Goal: Transaction & Acquisition: Purchase product/service

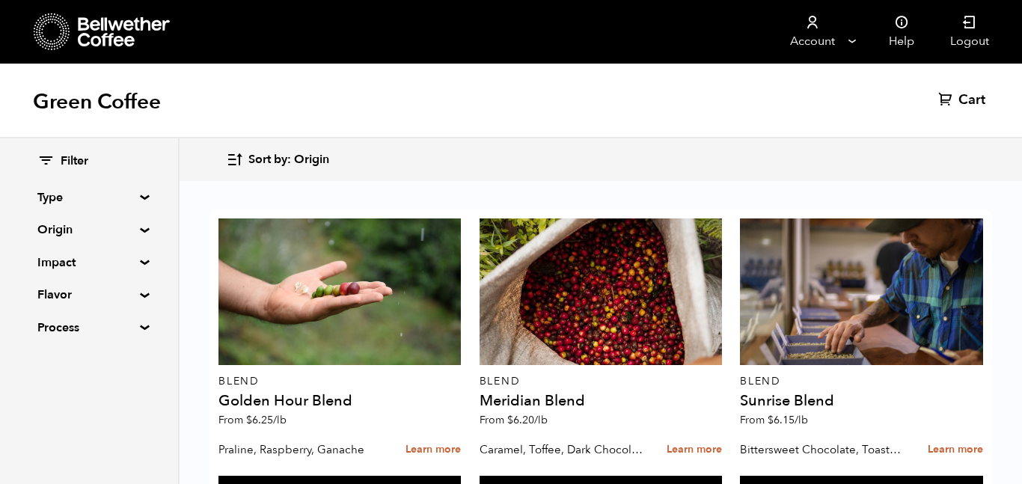
scroll to position [1022, 0]
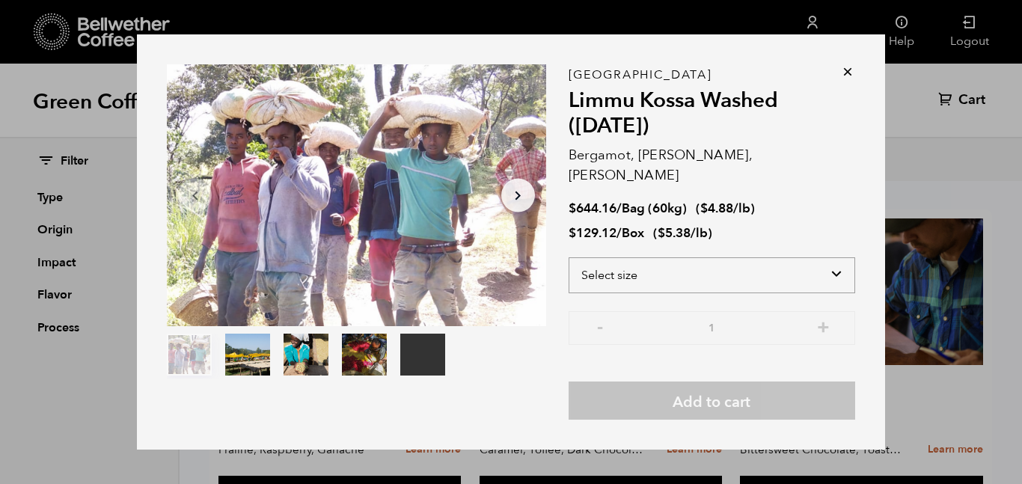
click at [735, 263] on select "Select size Bag (60kg) (132 lbs) Box (24 lbs)" at bounding box center [712, 275] width 287 height 36
select select "box"
click at [569, 257] on select "Select size Bag (60kg) (132 lbs) Box (24 lbs)" at bounding box center [712, 275] width 287 height 36
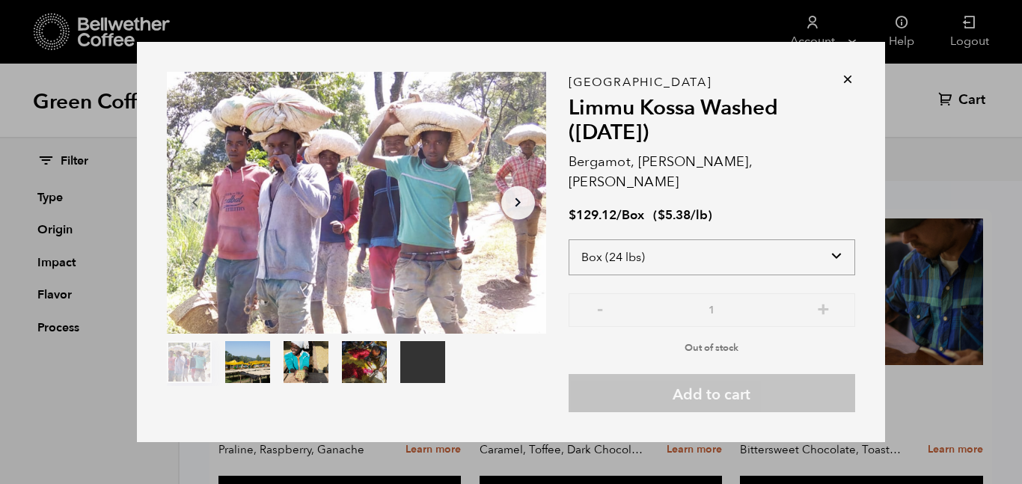
click at [711, 244] on select "Select size Bag (60kg) (132 lbs) Box (24 lbs)" at bounding box center [712, 258] width 287 height 36
click at [569, 240] on select "Select size Bag (60kg) (132 lbs) Box (24 lbs)" at bounding box center [712, 258] width 287 height 36
click at [790, 216] on div "Ethiopia Limmu Kossa Washed (SEP 23) Bergamot, Honeycomb, Meyer Lemon $ 129.12 …" at bounding box center [712, 247] width 287 height 331
click at [849, 87] on icon at bounding box center [848, 79] width 15 height 15
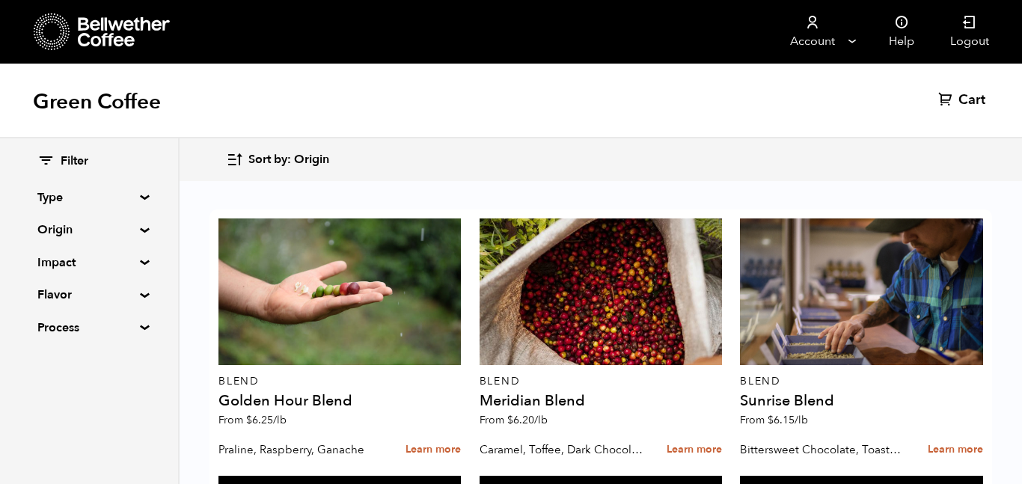
scroll to position [1605, 0]
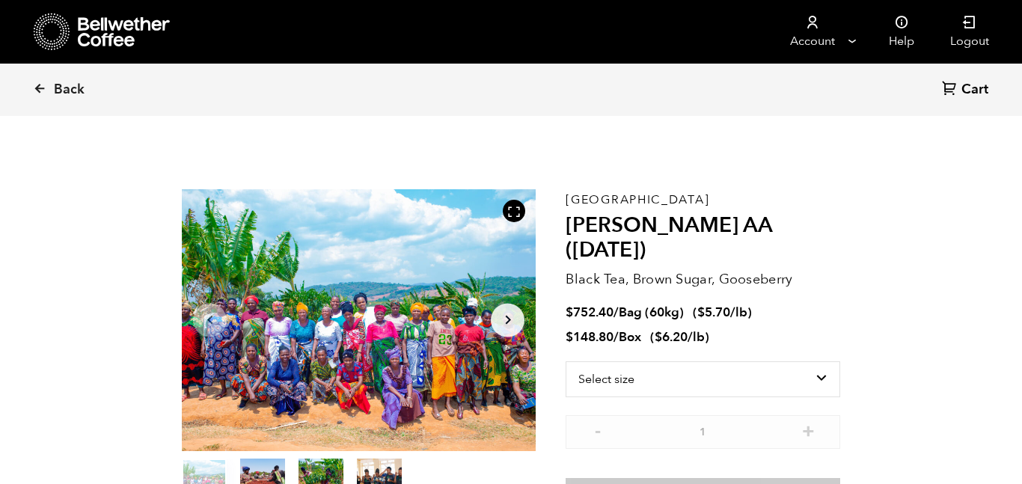
scroll to position [651, 641]
click at [631, 367] on select "Select size Bag (60kg) (132 lbs) Box (24 lbs)" at bounding box center [703, 380] width 275 height 36
click at [43, 91] on icon at bounding box center [39, 88] width 13 height 13
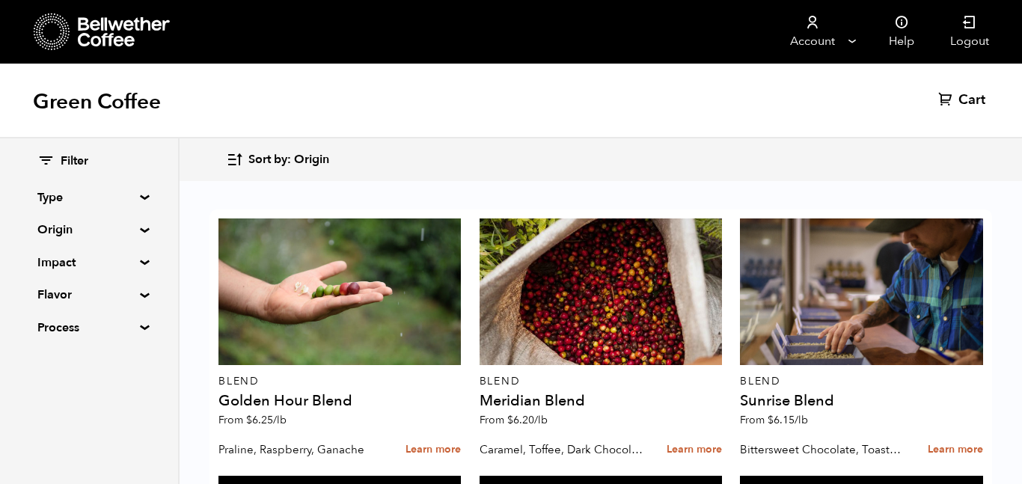
scroll to position [972, 0]
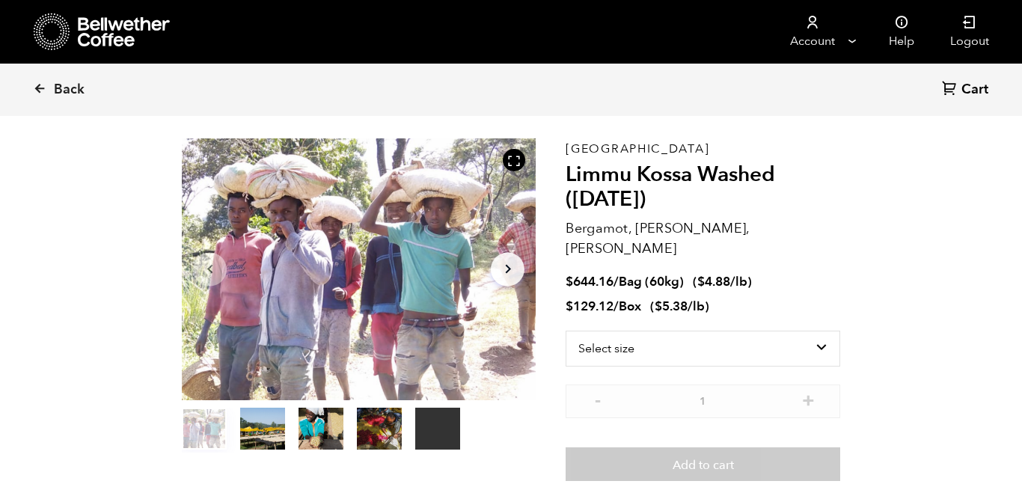
scroll to position [50, 0]
click at [739, 332] on select "Select size Bag (60kg) (132 lbs) Box (24 lbs)" at bounding box center [703, 350] width 275 height 36
select select "box"
click at [566, 332] on select "Select size Bag (60kg) (132 lbs) Box (24 lbs)" at bounding box center [703, 350] width 275 height 36
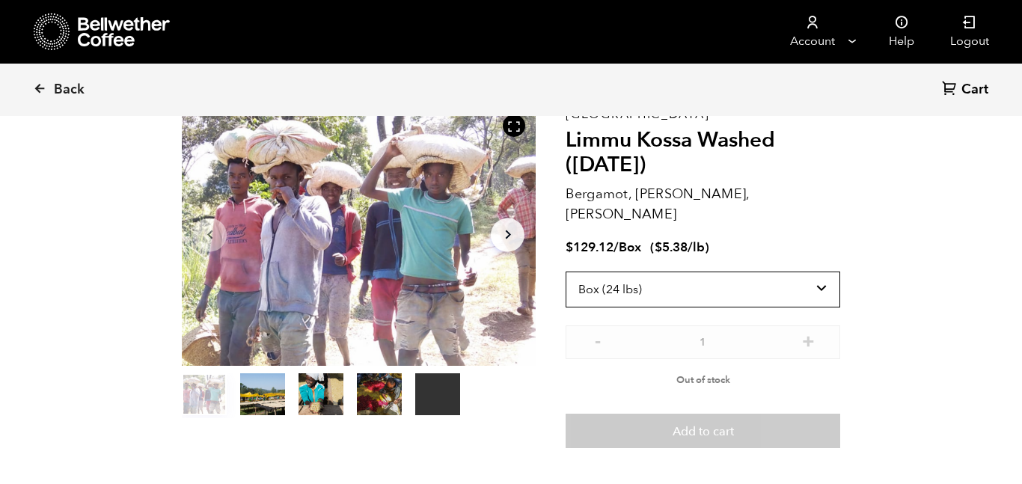
scroll to position [90, 0]
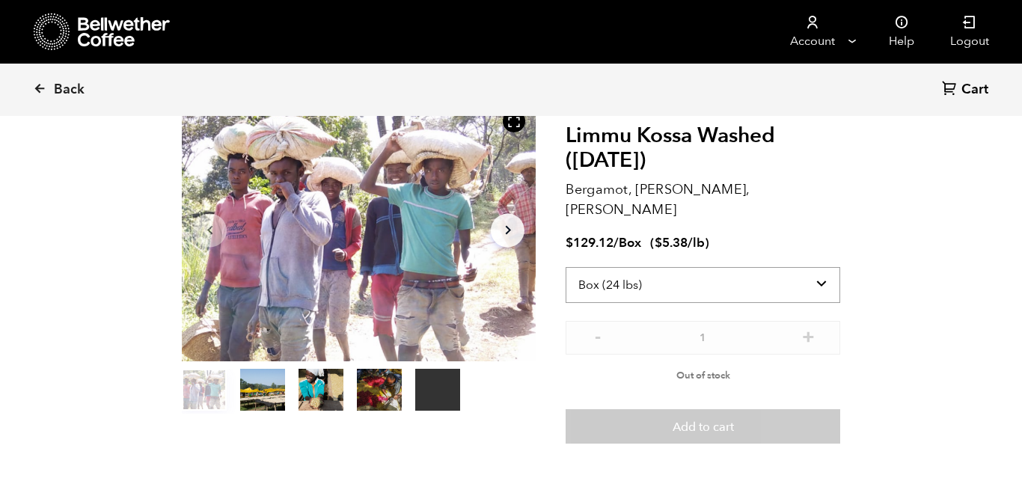
click at [715, 267] on select "Select size Bag (60kg) (132 lbs) Box (24 lbs)" at bounding box center [703, 285] width 275 height 36
click at [877, 239] on section "Your browser does not support the video tag. Item 1 of 5 Your browser does not …" at bounding box center [511, 272] width 734 height 442
click at [43, 91] on icon at bounding box center [39, 88] width 13 height 13
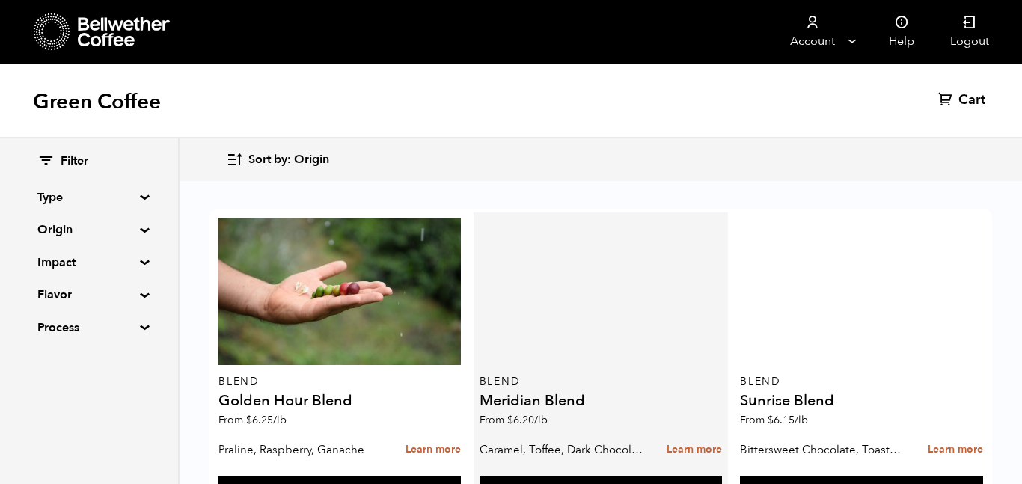
scroll to position [643, 0]
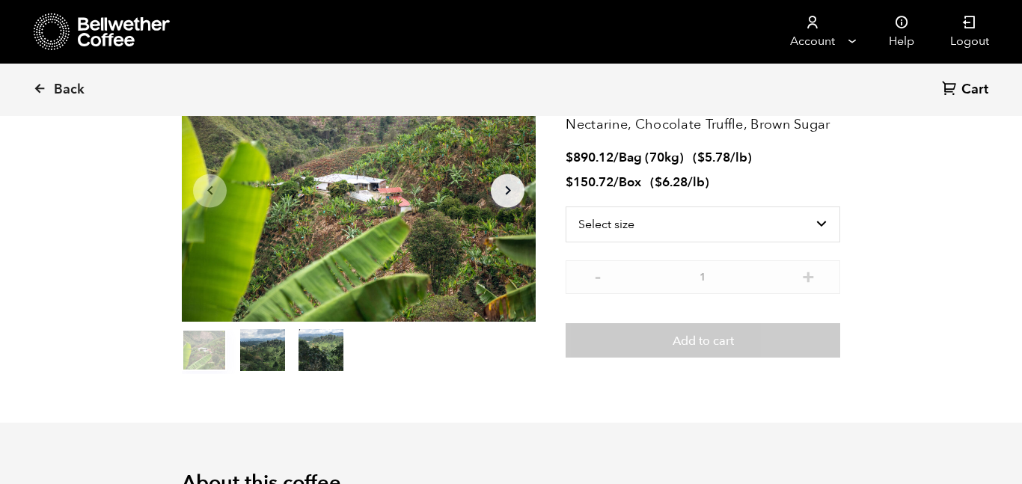
scroll to position [131, 0]
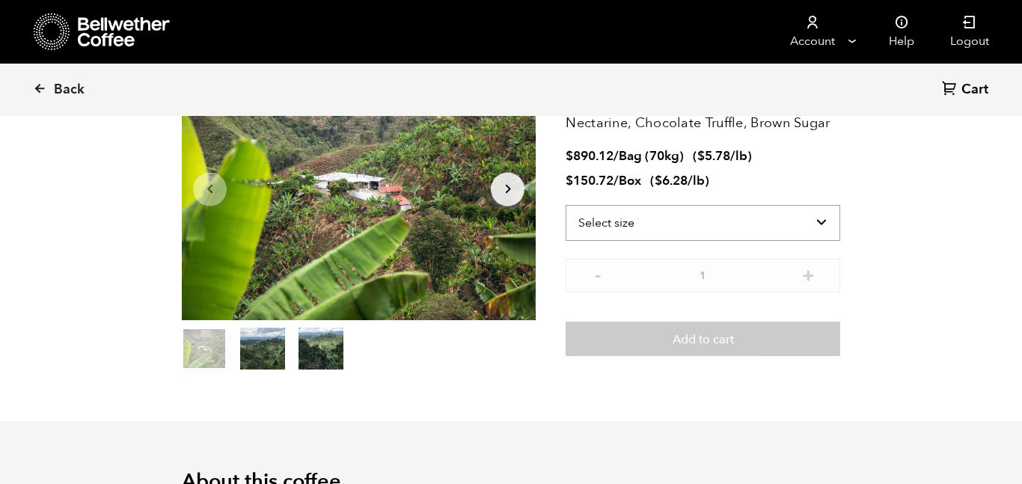
click at [643, 215] on select "Select size Bag (70kg) (154 lbs) Box (24 lbs)" at bounding box center [703, 223] width 275 height 36
select select "box"
click at [566, 205] on select "Select size Bag (70kg) (154 lbs) Box (24 lbs)" at bounding box center [703, 223] width 275 height 36
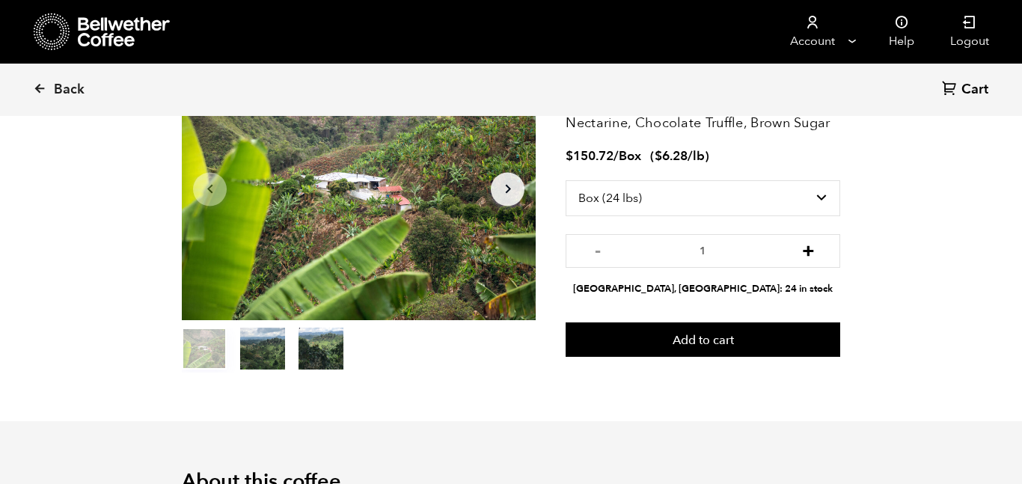
click at [808, 254] on button "+" at bounding box center [808, 249] width 19 height 15
type input "2"
click at [653, 198] on select "Select size Bag (70kg) (154 lbs) Box (24 lbs)" at bounding box center [703, 198] width 275 height 36
select select "bag"
click at [566, 180] on select "Select size Bag (70kg) (154 lbs) Box (24 lbs)" at bounding box center [703, 198] width 275 height 36
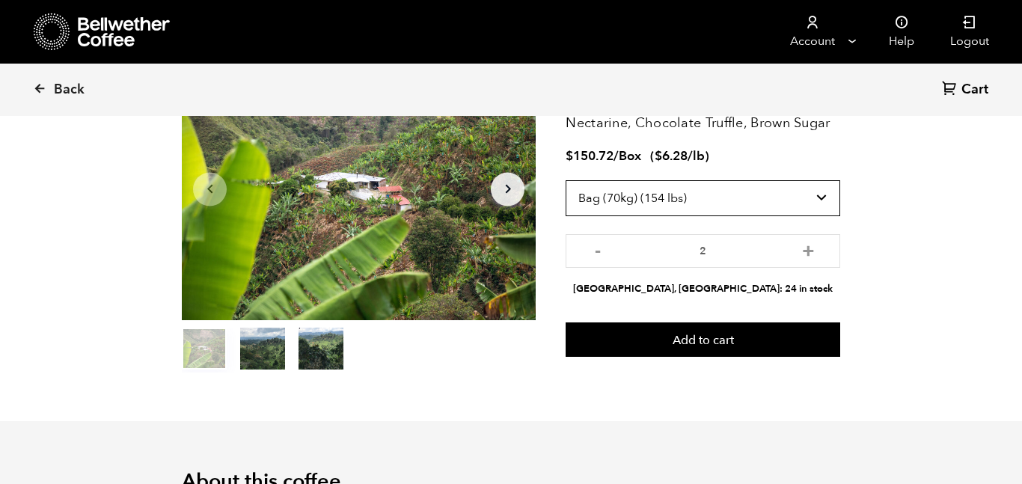
type input "1"
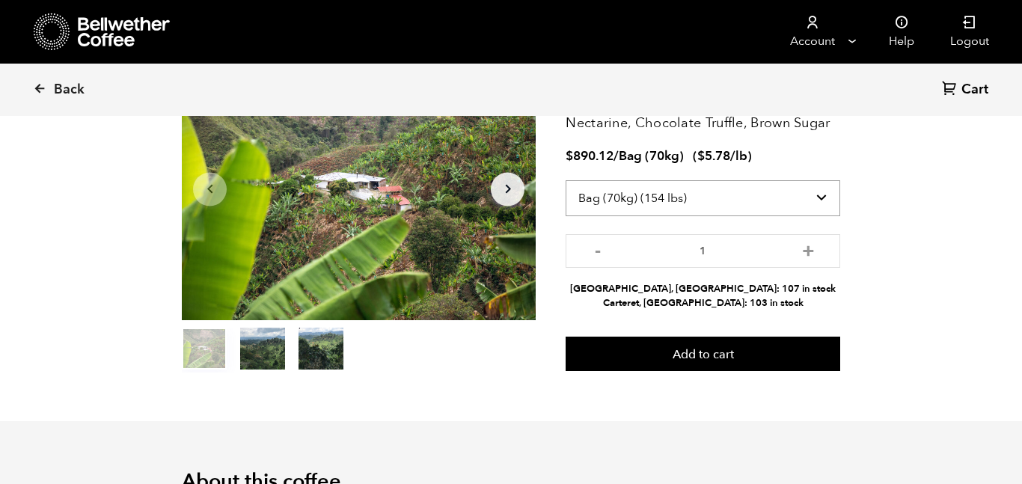
click at [799, 200] on select "Select size Bag (70kg) (154 lbs) Box (24 lbs)" at bounding box center [703, 198] width 275 height 36
select select "box"
click at [566, 180] on select "Select size Bag (70kg) (154 lbs) Box (24 lbs)" at bounding box center [703, 198] width 275 height 36
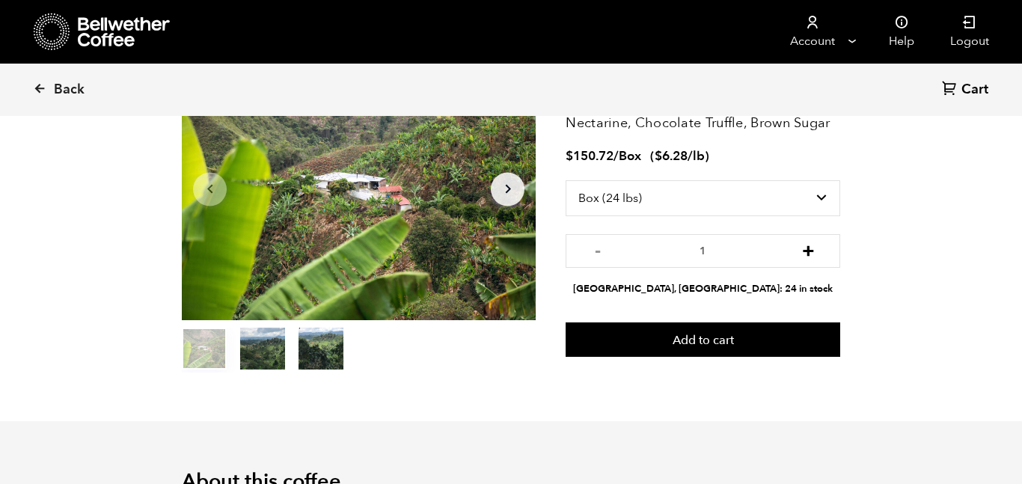
click at [805, 251] on button "+" at bounding box center [808, 249] width 19 height 15
click at [594, 245] on button "-" at bounding box center [597, 249] width 19 height 15
type input "1"
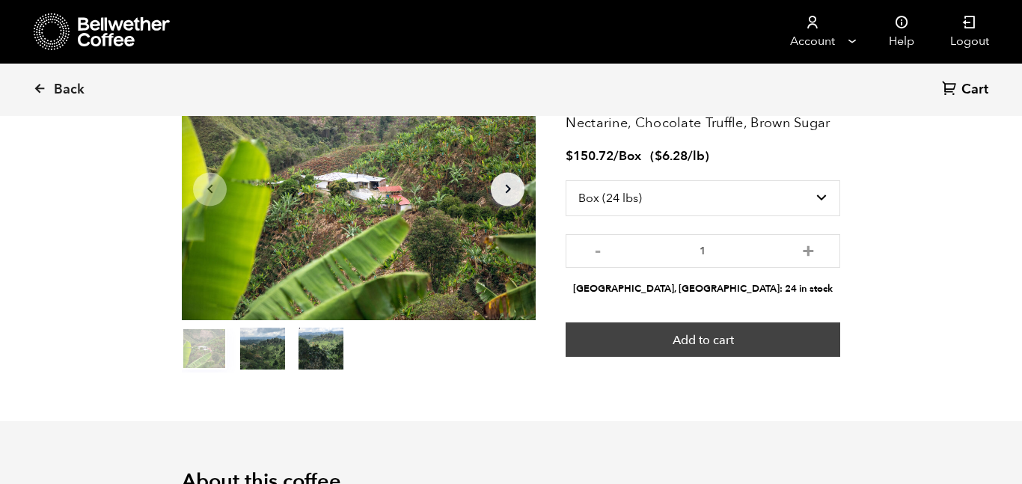
click at [686, 342] on button "Add to cart" at bounding box center [703, 340] width 275 height 34
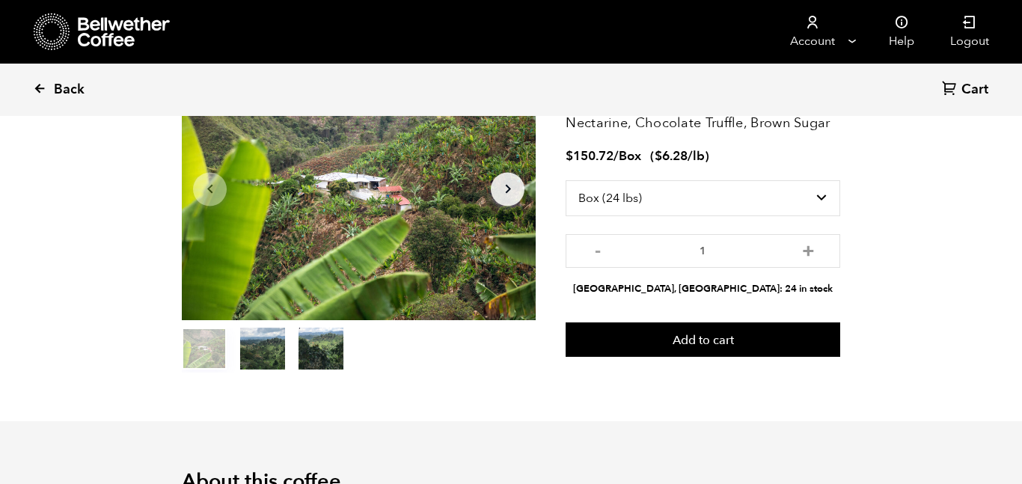
click at [68, 84] on span "Back" at bounding box center [69, 90] width 31 height 18
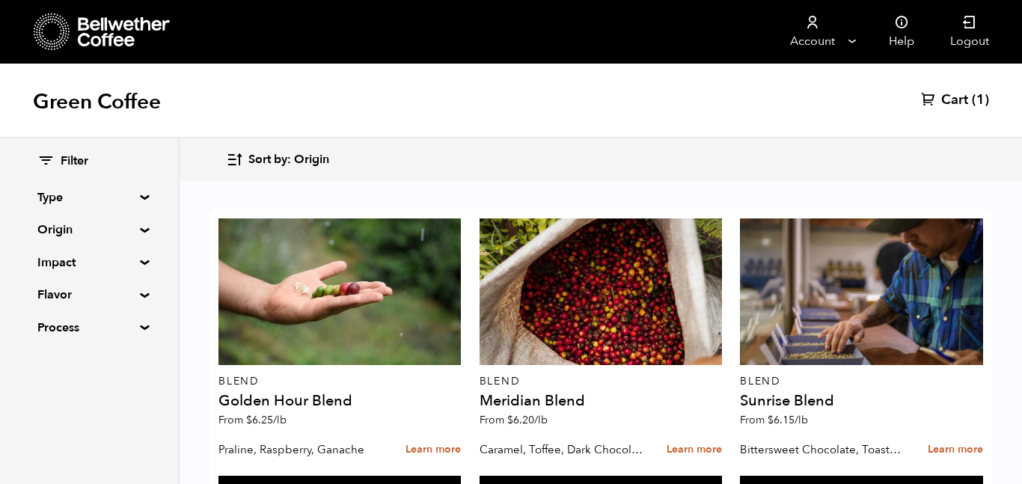
scroll to position [638, 0]
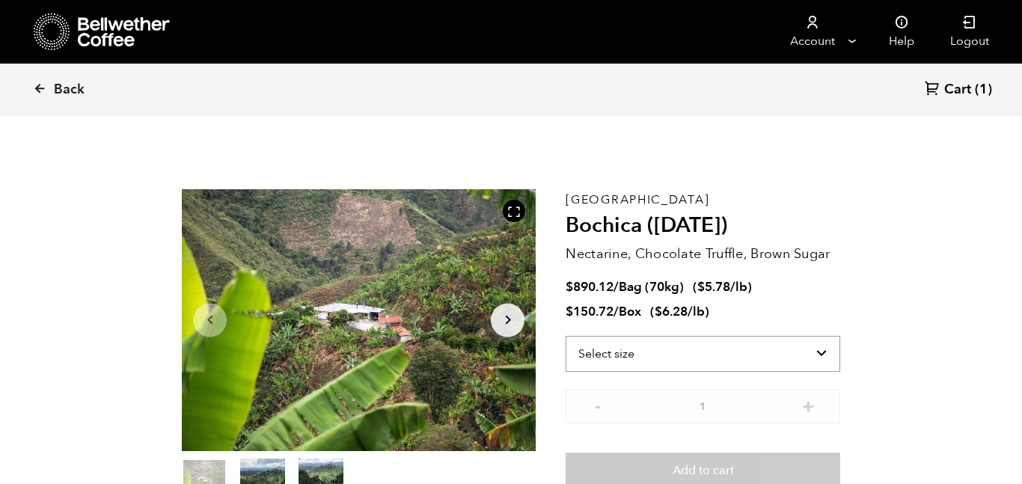
scroll to position [651, 641]
click at [719, 358] on select "Select size Bag (70kg) (154 lbs) Box (24 lbs)" at bounding box center [703, 354] width 275 height 36
select select "box"
click at [566, 336] on select "Select size Bag (70kg) (154 lbs) Box (24 lbs)" at bounding box center [703, 354] width 275 height 36
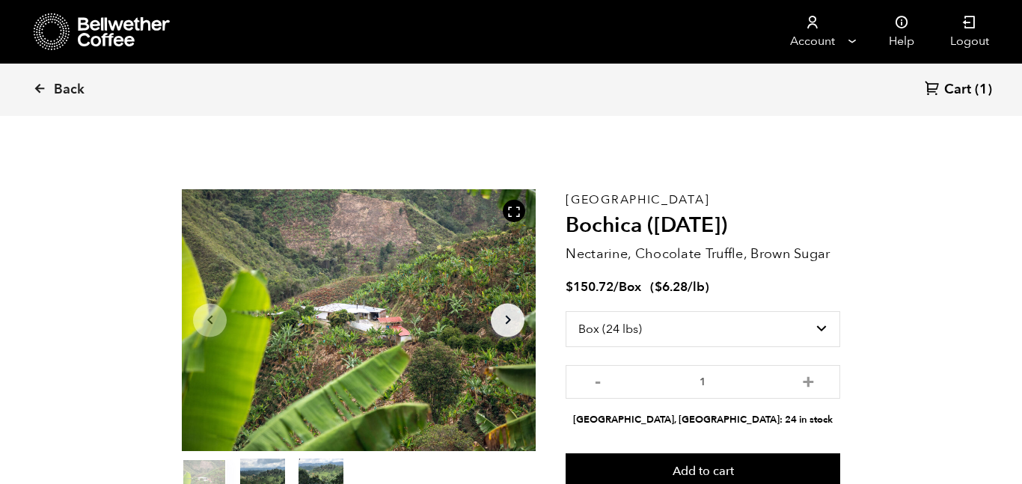
click at [970, 106] on div "Back Cart (1)" at bounding box center [511, 90] width 1022 height 52
click at [972, 86] on link "Cart (1)" at bounding box center [958, 90] width 67 height 20
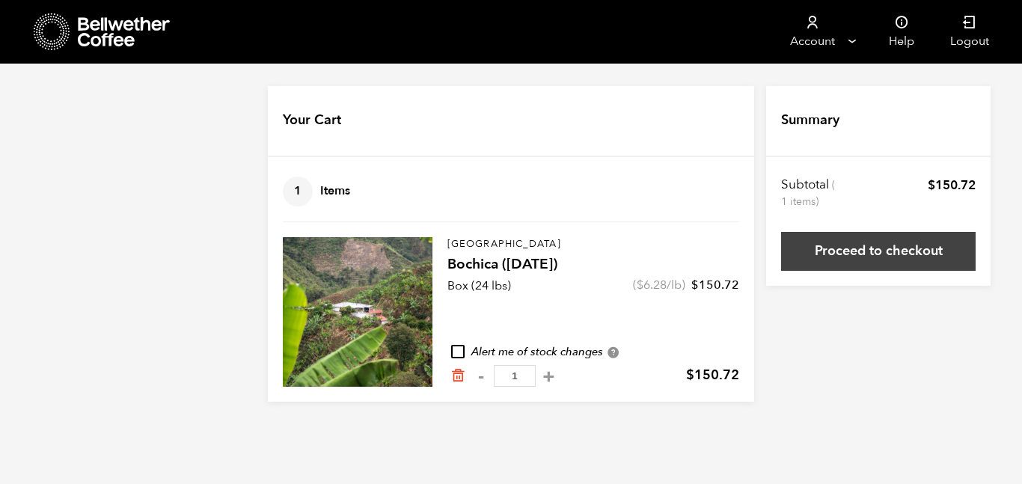
click at [852, 257] on link "Proceed to checkout" at bounding box center [878, 251] width 195 height 39
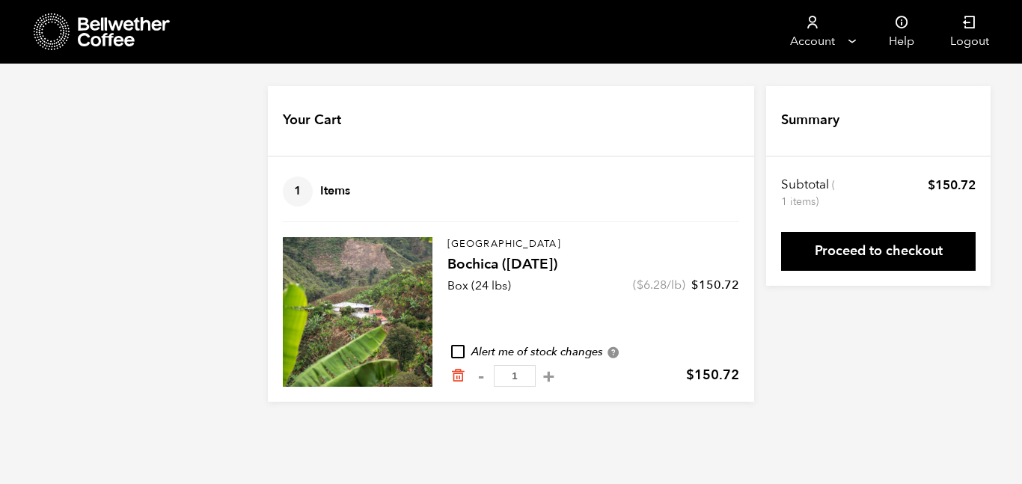
click at [67, 40] on icon at bounding box center [52, 32] width 37 height 38
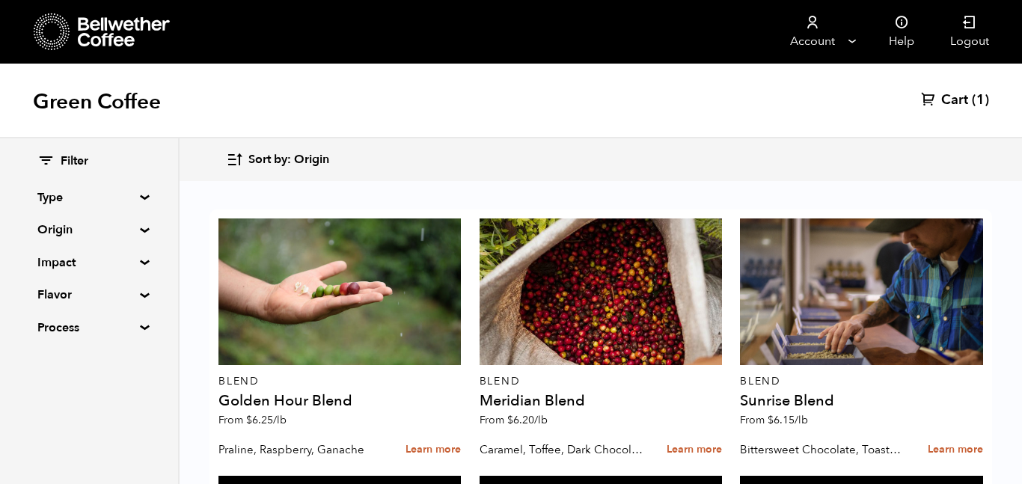
scroll to position [1622, 0]
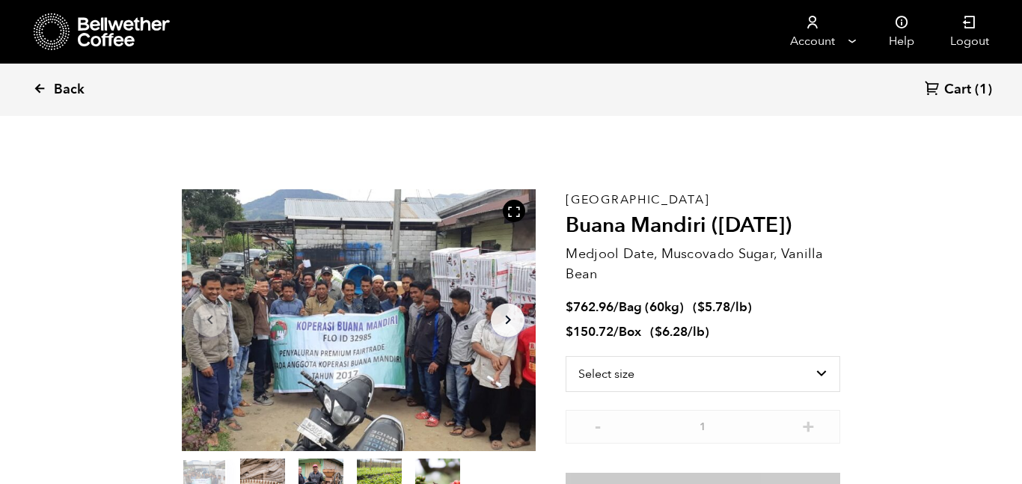
click at [35, 89] on icon at bounding box center [39, 88] width 13 height 13
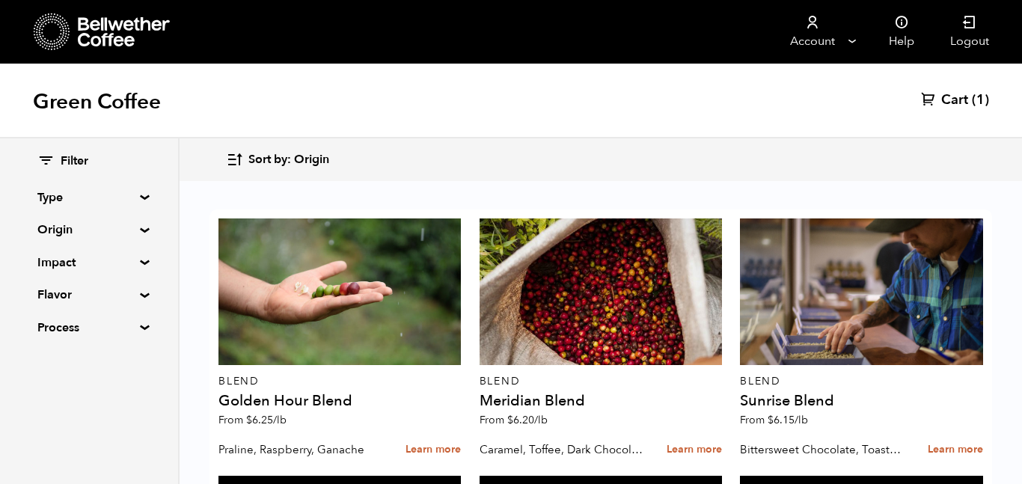
scroll to position [1622, 0]
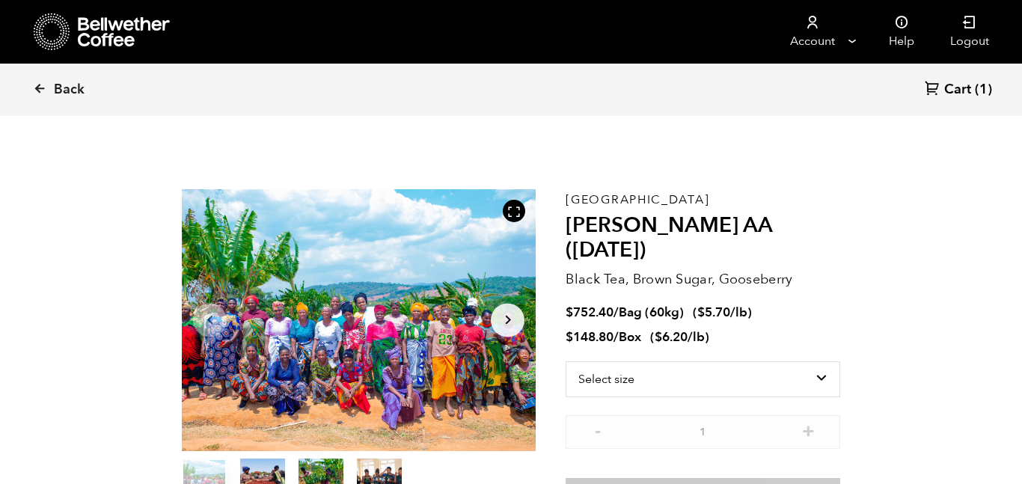
click at [686, 331] on div "Tanzania Usawa Kahawa AA (FEB 25) Black Tea, Brown Sugar, Gooseberry $ 752.40 /…" at bounding box center [703, 350] width 275 height 323
click at [687, 362] on select "Select size Bag (60kg) (132 lbs) Box (24 lbs)" at bounding box center [703, 380] width 275 height 36
click at [566, 362] on select "Select size Bag (60kg) (132 lbs) Box (24 lbs)" at bounding box center [703, 380] width 275 height 36
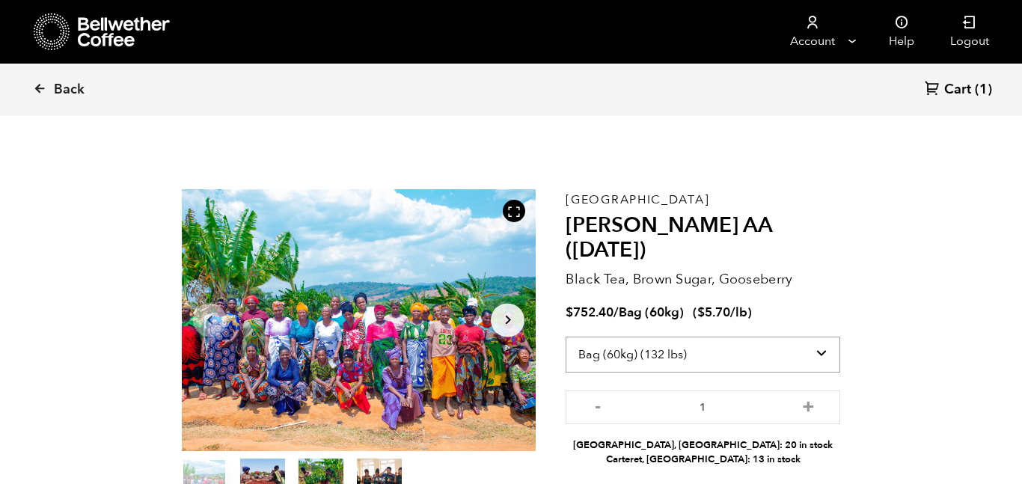
click at [734, 337] on select "Select size Bag (60kg) (132 lbs) Box (24 lbs)" at bounding box center [703, 355] width 275 height 36
select select "box"
click at [566, 337] on select "Select size Bag (60kg) (132 lbs) Box (24 lbs)" at bounding box center [703, 355] width 275 height 36
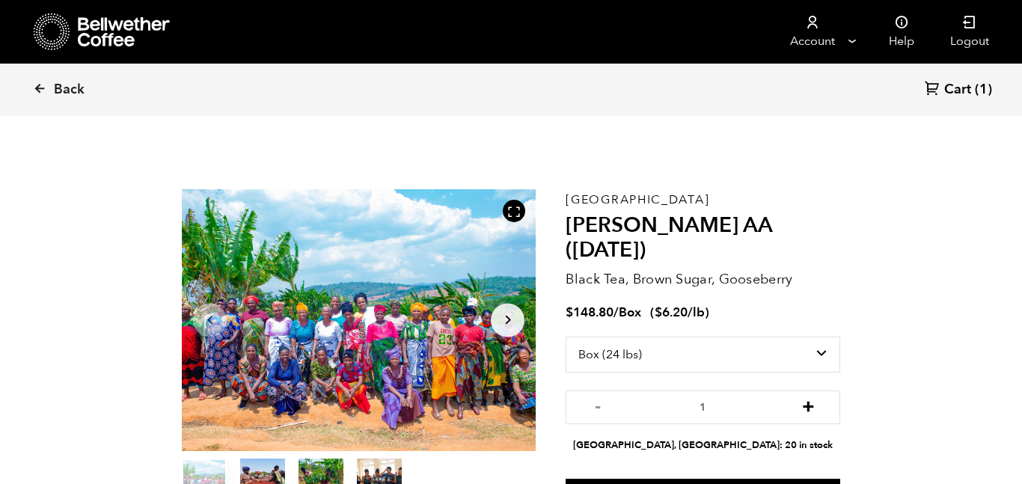
click at [811, 398] on button "+" at bounding box center [808, 405] width 19 height 15
click at [598, 398] on button "-" at bounding box center [597, 405] width 19 height 15
click at [808, 398] on button "+" at bounding box center [808, 405] width 19 height 15
type input "2"
click at [963, 91] on span "Cart" at bounding box center [958, 90] width 27 height 18
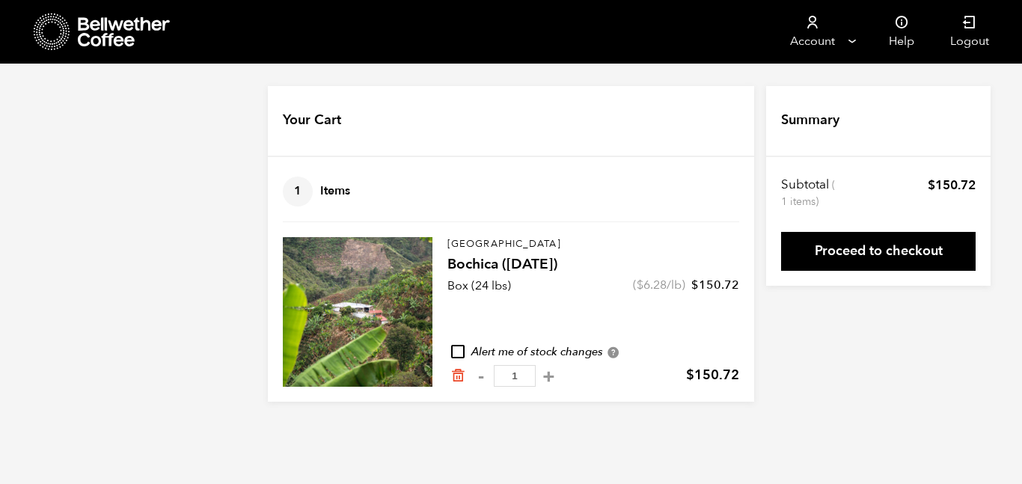
click at [51, 44] on icon at bounding box center [52, 32] width 37 height 38
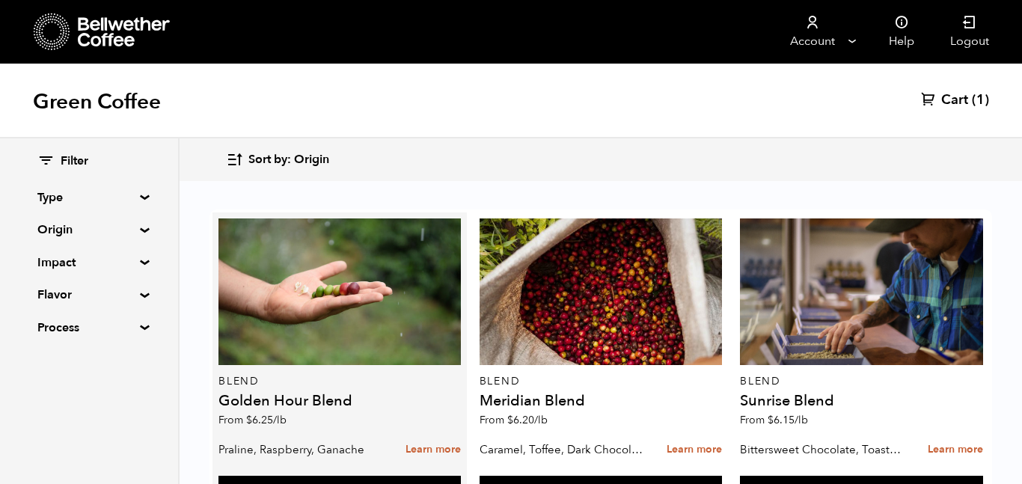
scroll to position [1614, 0]
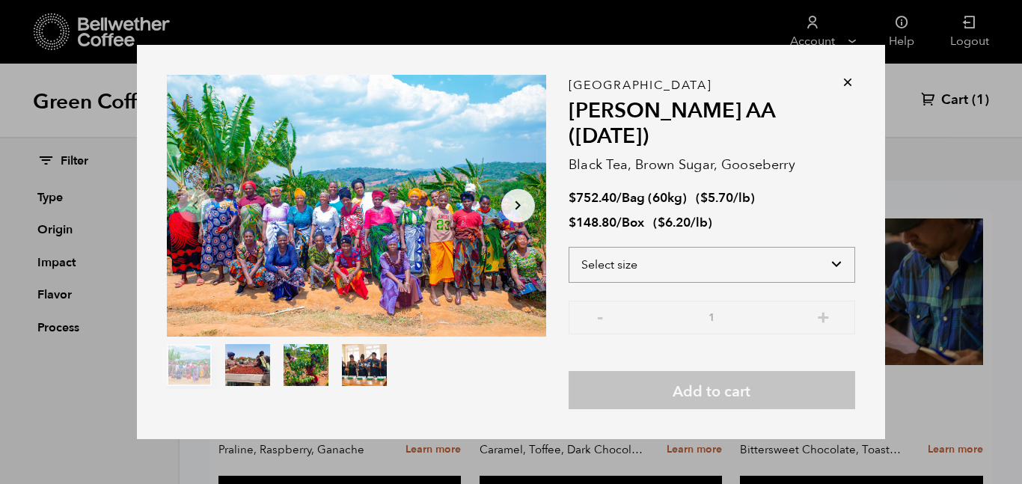
click at [716, 248] on select "Select size Bag (60kg) (132 lbs) Box (24 lbs)" at bounding box center [712, 265] width 287 height 36
select select "box"
click at [569, 247] on select "Select size Bag (60kg) (132 lbs) Box (24 lbs)" at bounding box center [712, 265] width 287 height 36
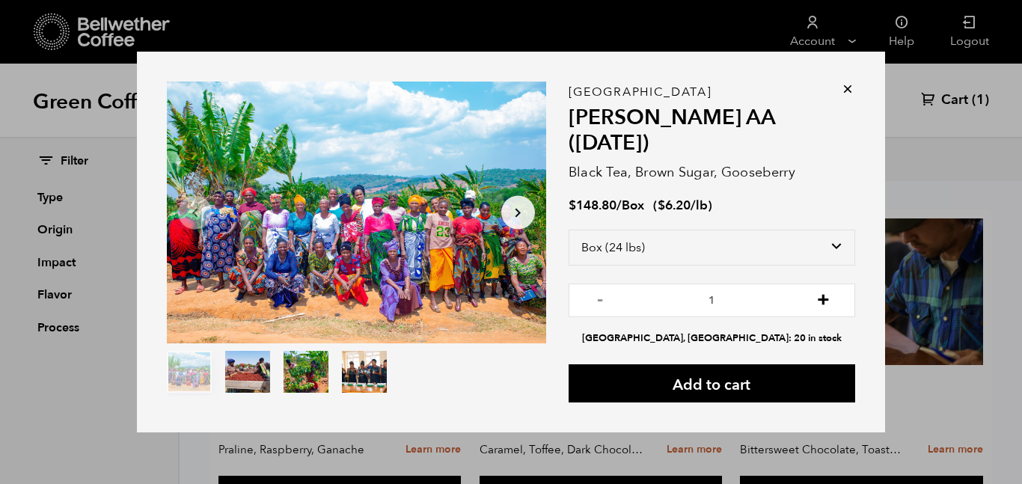
click at [820, 291] on button "+" at bounding box center [823, 298] width 19 height 15
type input "2"
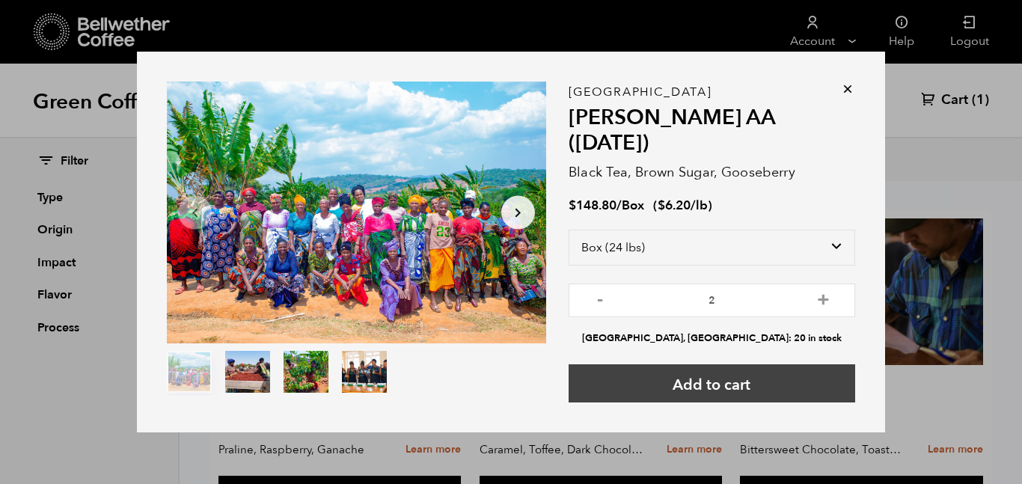
click at [754, 368] on button "Add to cart" at bounding box center [712, 384] width 287 height 38
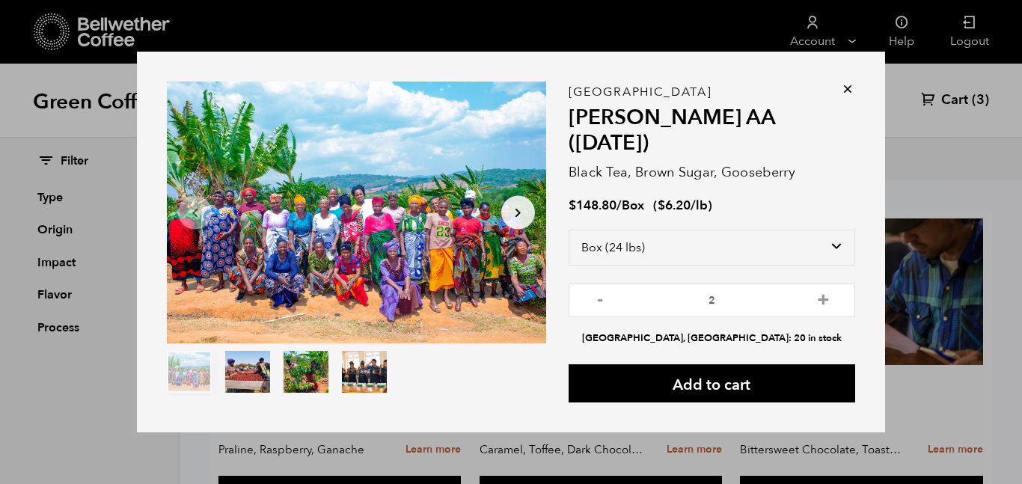
click at [849, 92] on icon at bounding box center [848, 89] width 15 height 15
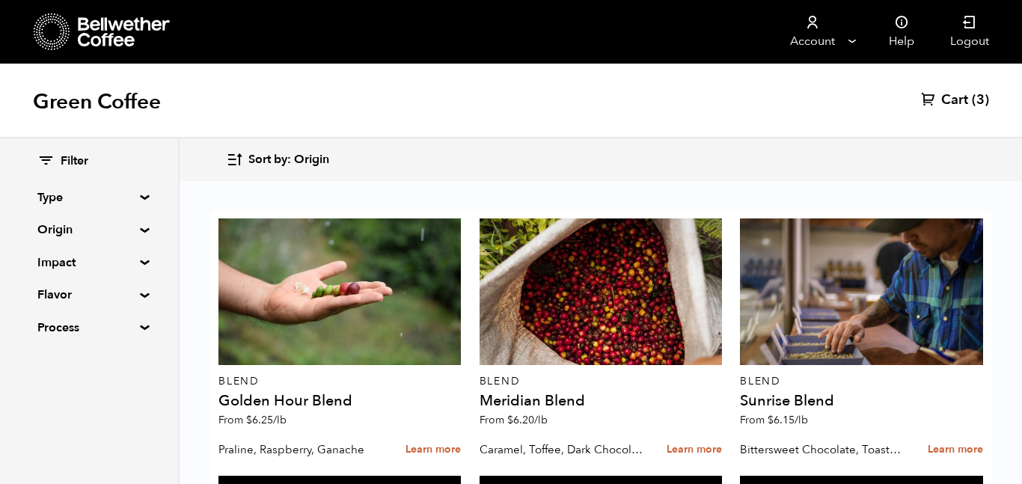
click at [969, 94] on link "Cart (3)" at bounding box center [955, 100] width 68 height 18
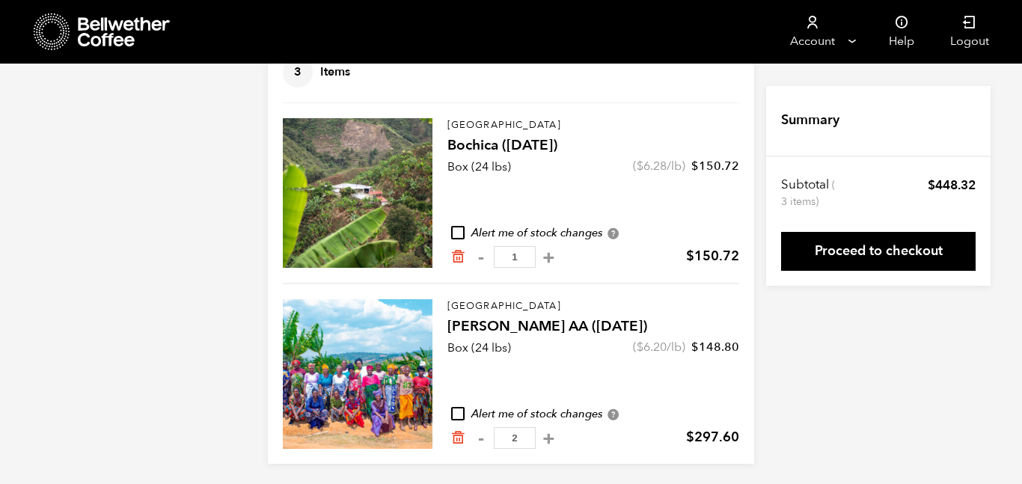
scroll to position [122, 0]
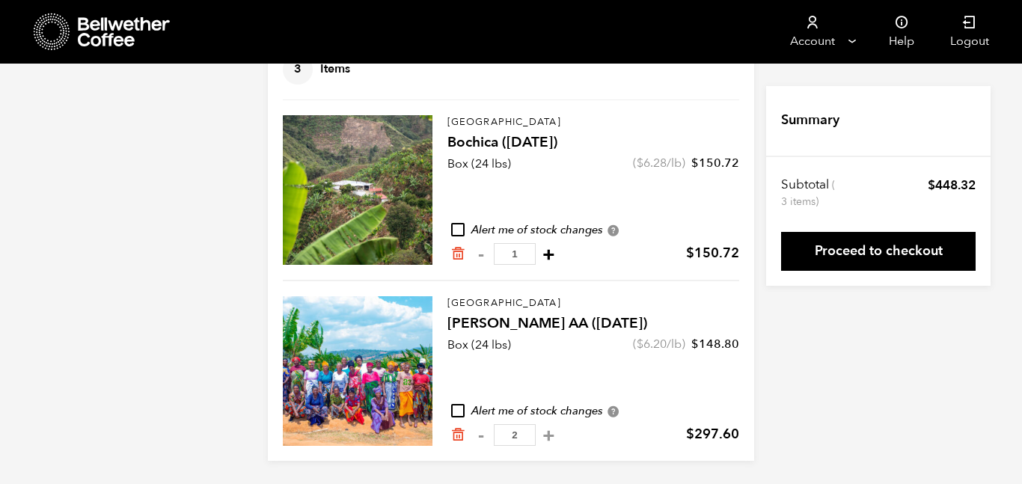
click at [558, 253] on button "+" at bounding box center [549, 254] width 19 height 15
type input "2"
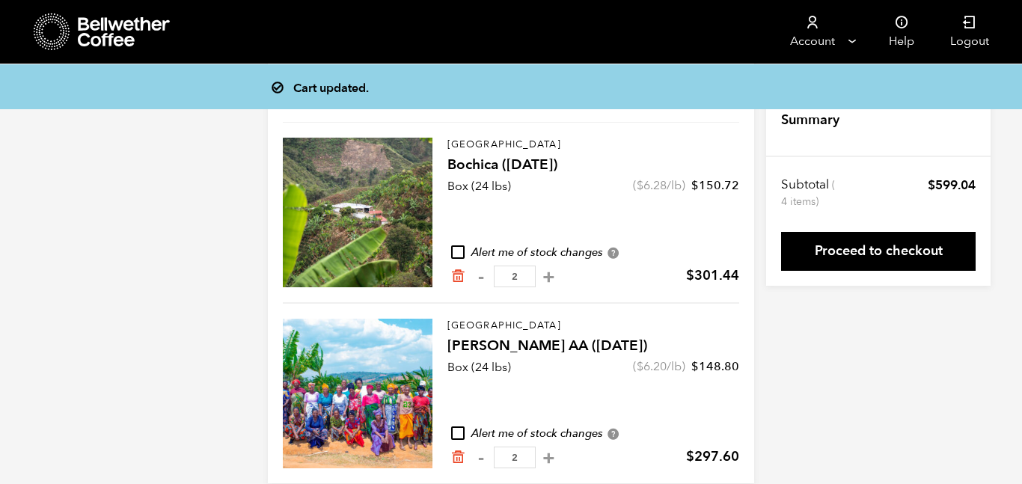
scroll to position [101, 0]
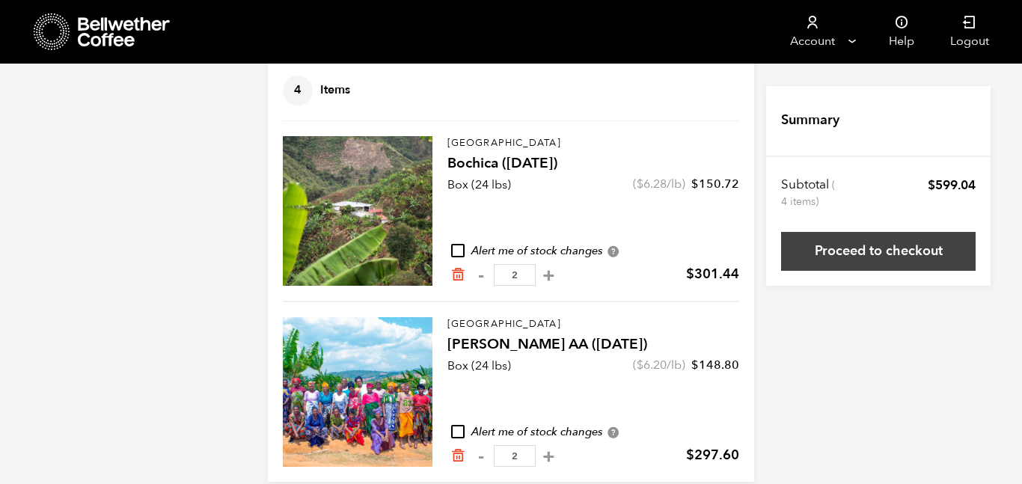
click at [869, 251] on link "Proceed to checkout" at bounding box center [878, 251] width 195 height 39
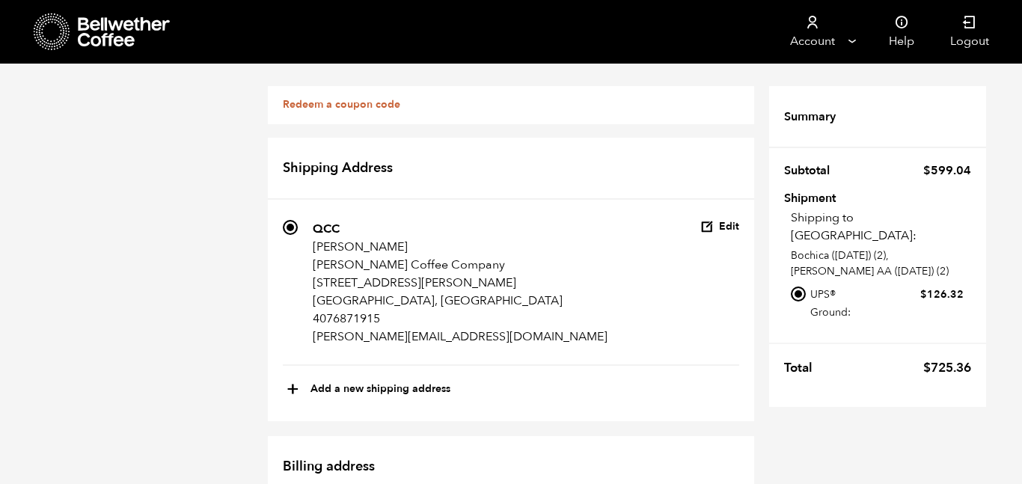
scroll to position [13, 0]
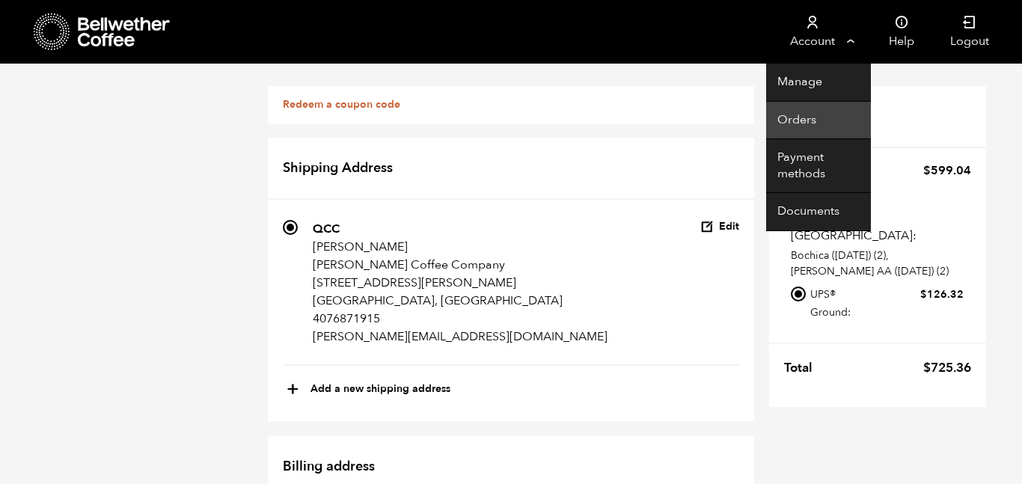
click at [812, 121] on link "Orders" at bounding box center [818, 121] width 105 height 38
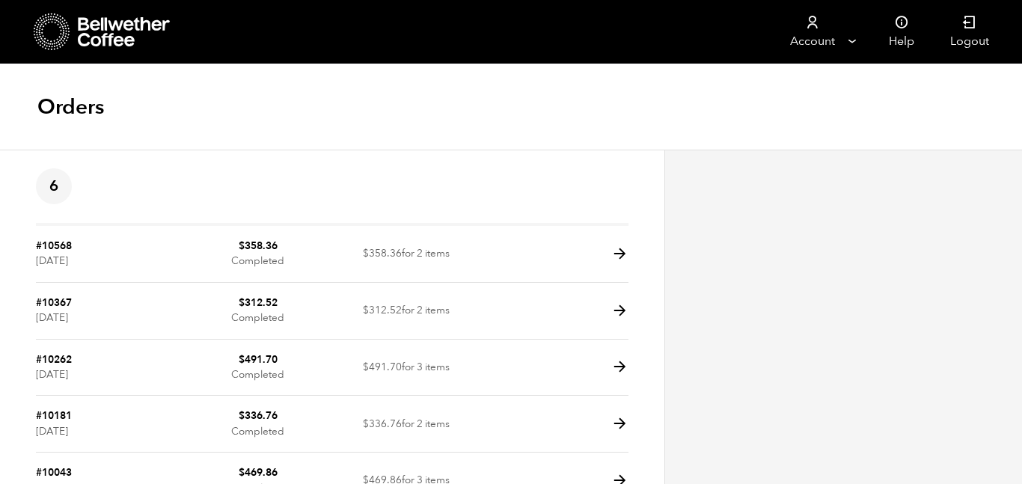
click at [107, 34] on icon at bounding box center [125, 32] width 94 height 30
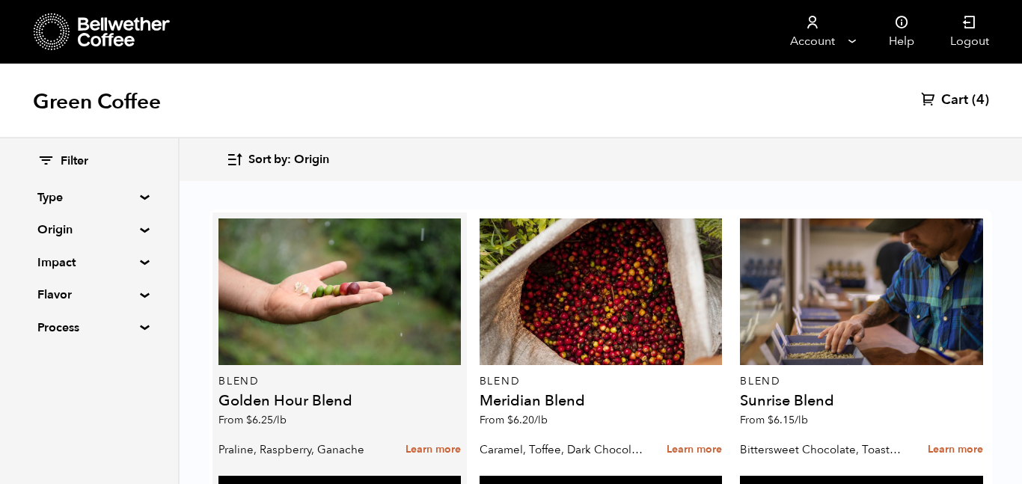
scroll to position [950, 0]
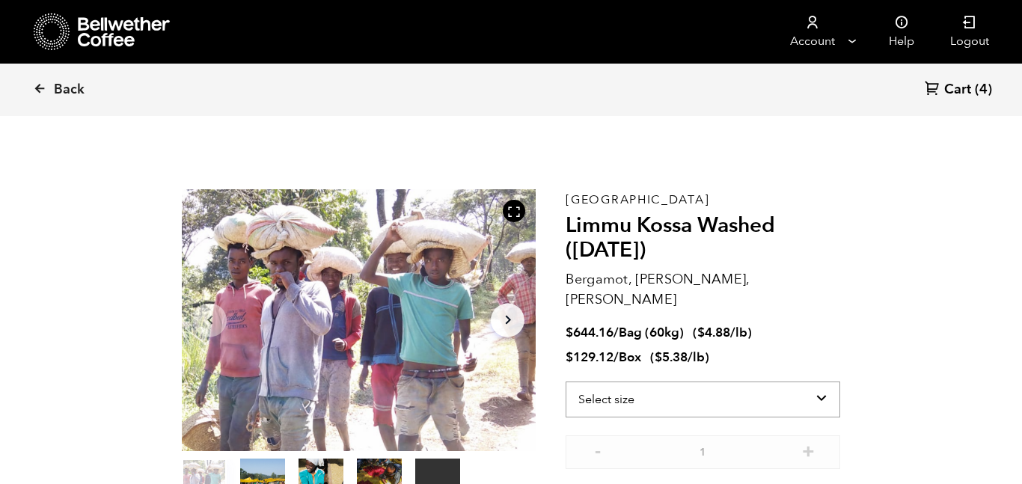
scroll to position [651, 641]
click at [687, 394] on select "Select size Bag (60kg) (132 lbs) Box (24 lbs)" at bounding box center [703, 400] width 275 height 36
click at [566, 382] on select "Select size Bag (60kg) (132 lbs) Box (24 lbs)" at bounding box center [703, 400] width 275 height 36
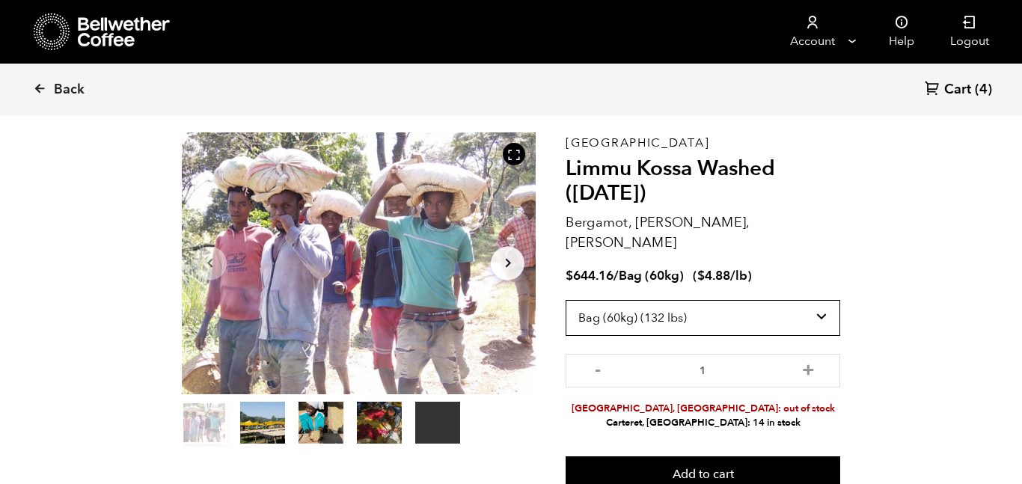
scroll to position [61, 0]
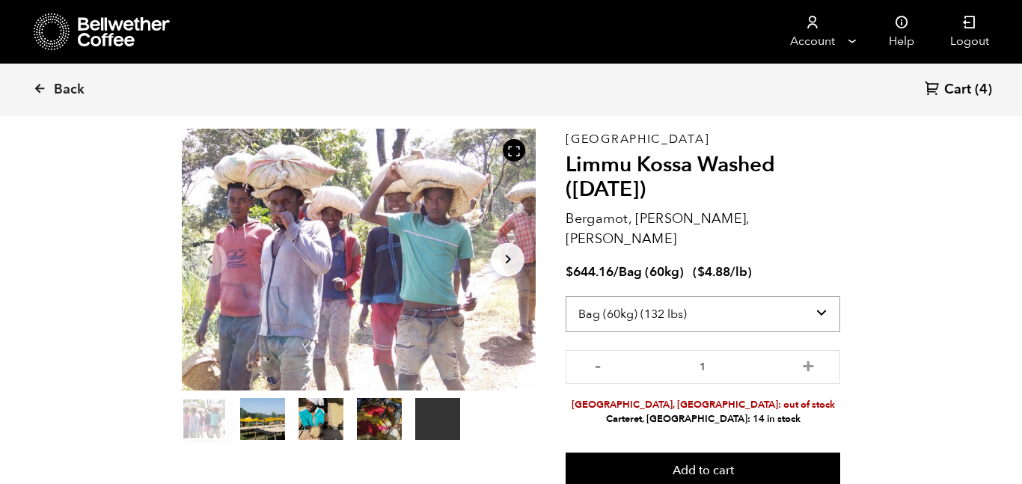
click at [756, 302] on select "Select size Bag (60kg) (132 lbs) Box (24 lbs)" at bounding box center [703, 314] width 275 height 36
click at [566, 296] on select "Select size Bag (60kg) (132 lbs) Box (24 lbs)" at bounding box center [703, 314] width 275 height 36
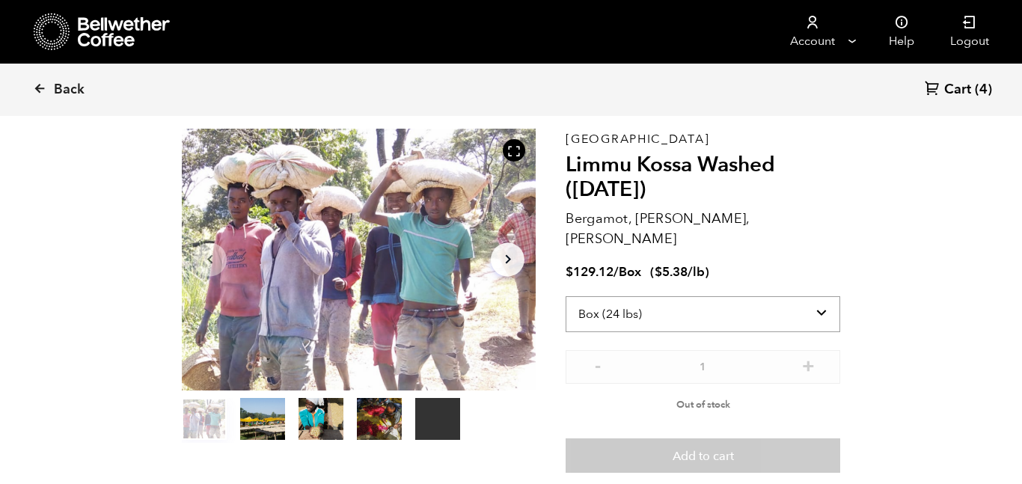
click at [732, 299] on select "Select size Bag (60kg) (132 lbs) Box (24 lbs)" at bounding box center [703, 314] width 275 height 36
select select "bag-3"
click at [566, 296] on select "Select size Bag (60kg) (132 lbs) Box (24 lbs)" at bounding box center [703, 314] width 275 height 36
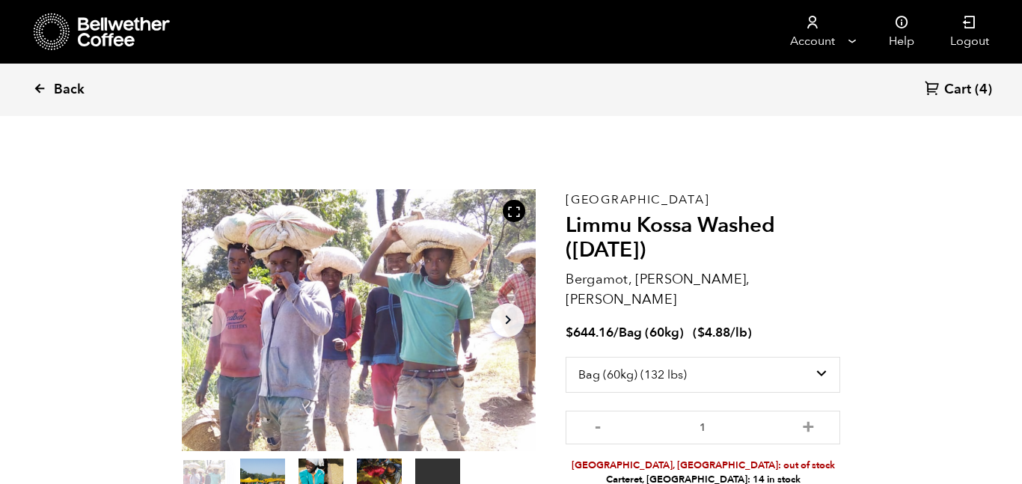
click at [75, 90] on span "Back" at bounding box center [69, 90] width 31 height 18
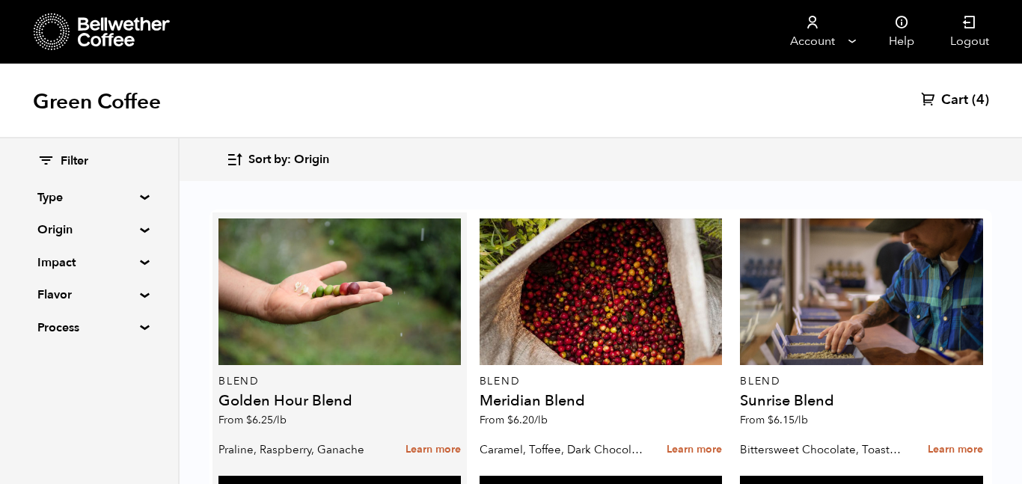
click at [465, 220] on article "Blend Golden Hour Blend From $ 6.25 /lb Praline, Raspberry, Ganache Learn more …" at bounding box center [340, 365] width 254 height 304
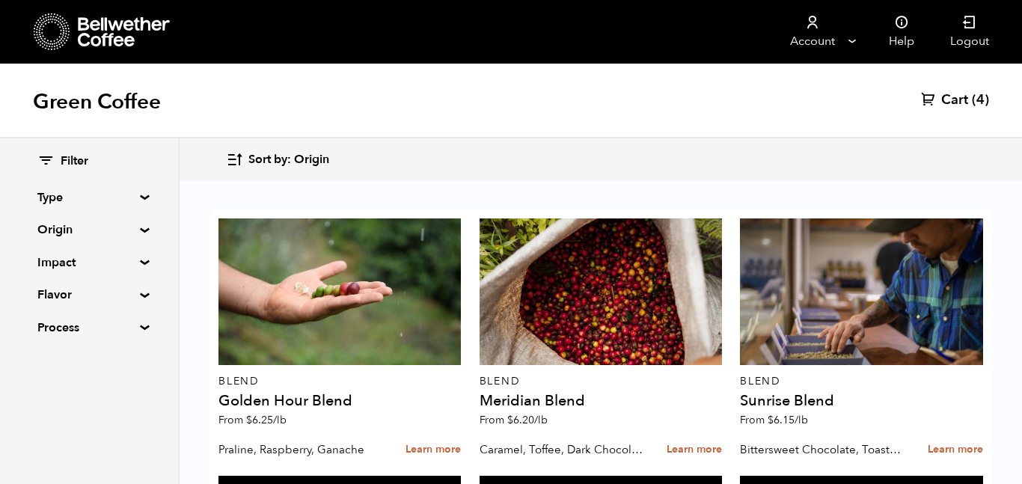
click at [957, 102] on span "Cart" at bounding box center [955, 100] width 27 height 18
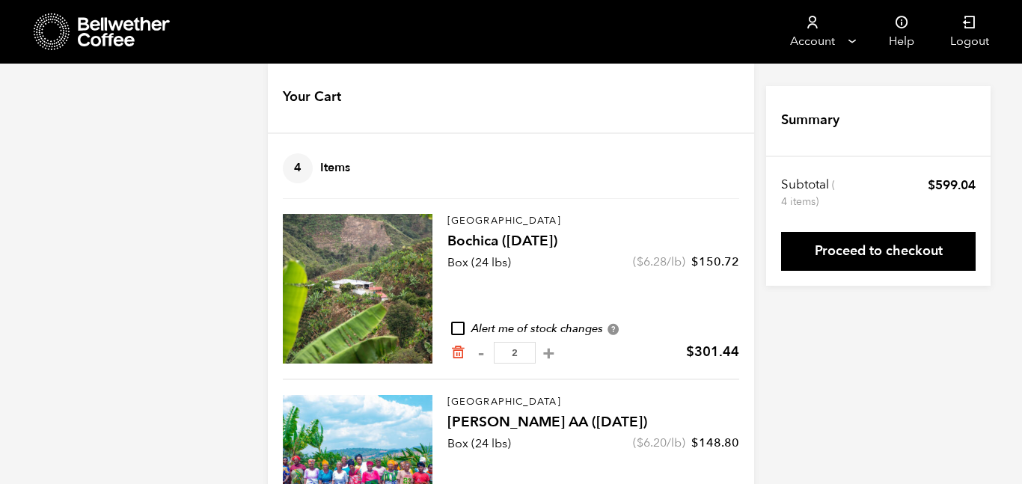
scroll to position [22, 0]
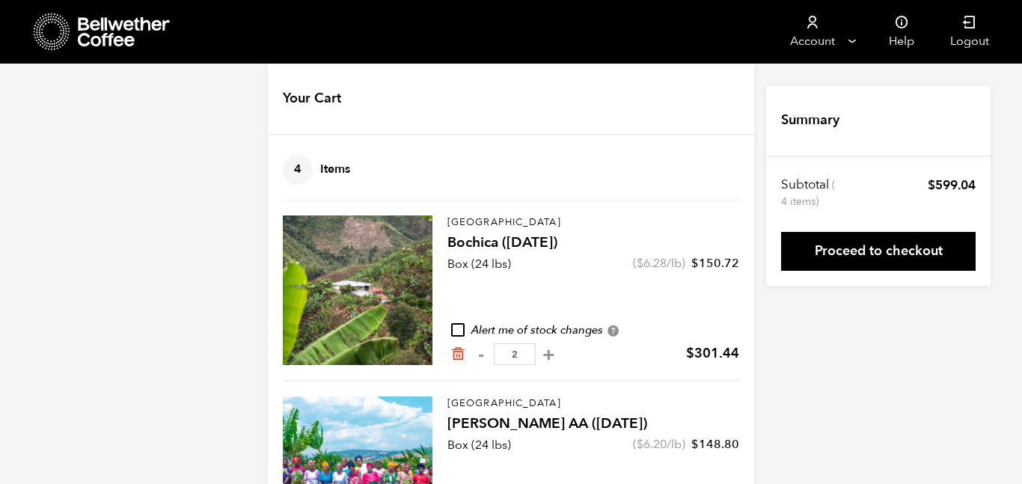
click at [118, 40] on icon at bounding box center [125, 32] width 94 height 30
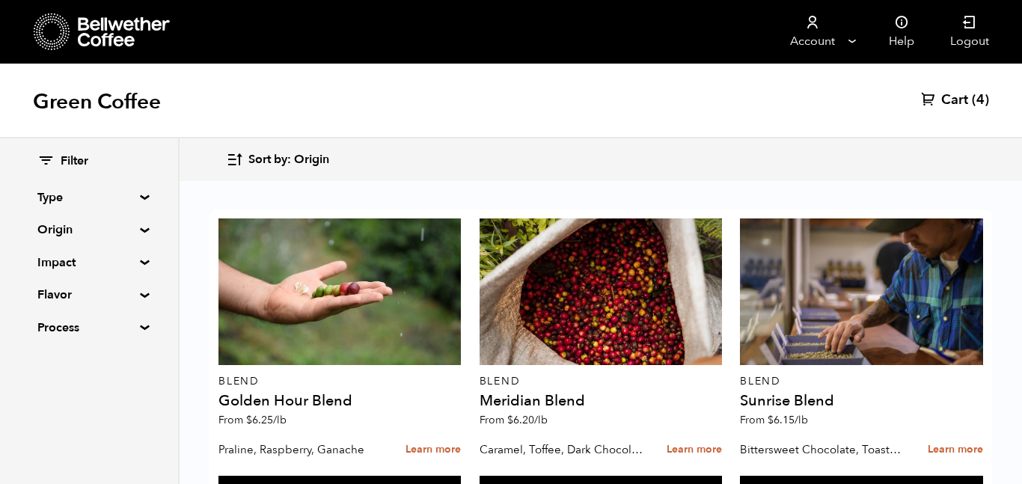
scroll to position [1567, 0]
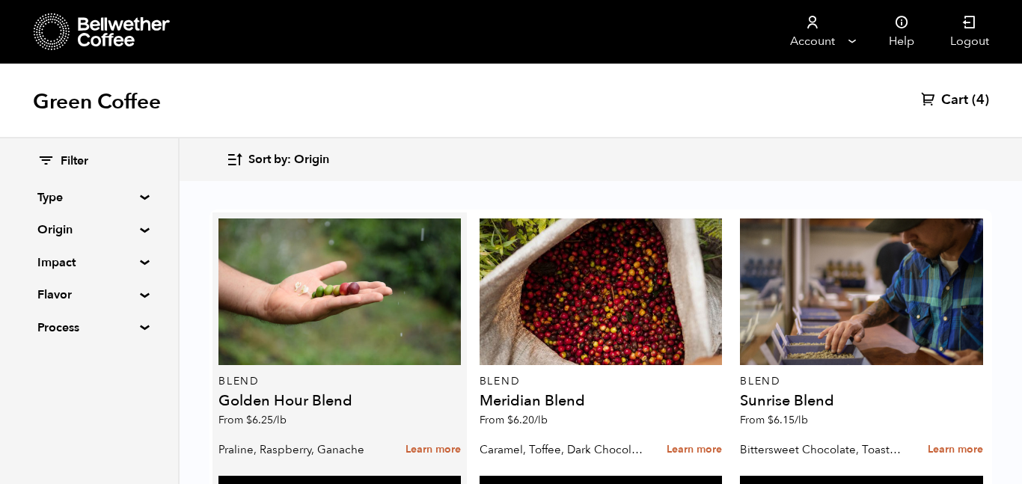
scroll to position [667, 0]
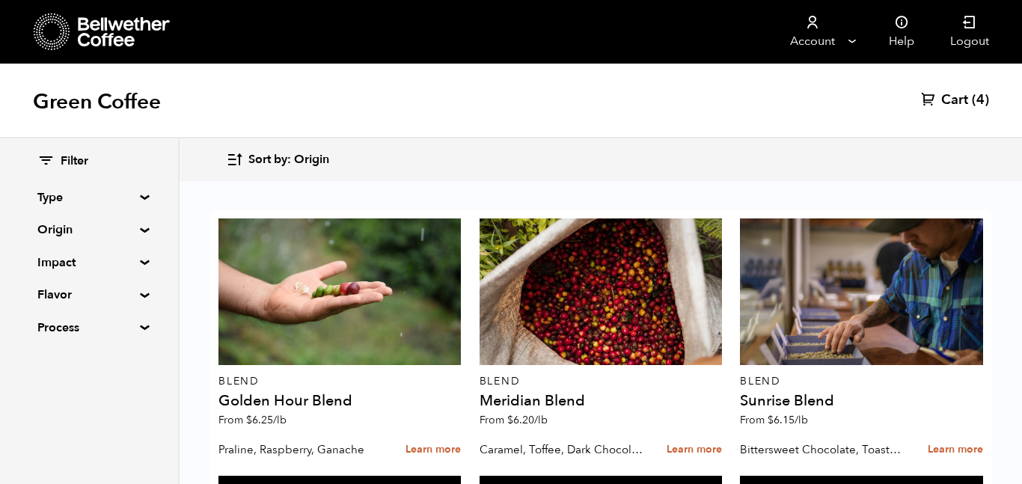
scroll to position [1296, 0]
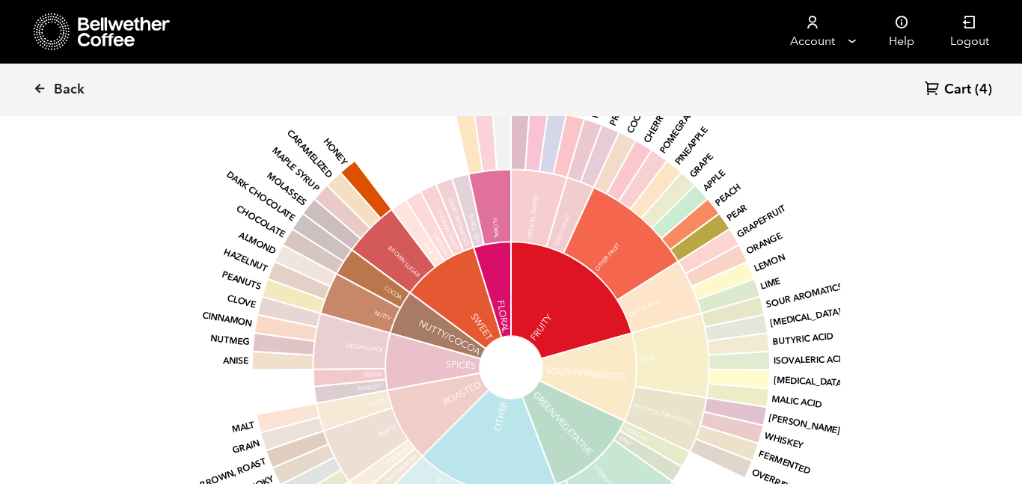
scroll to position [1366, 0]
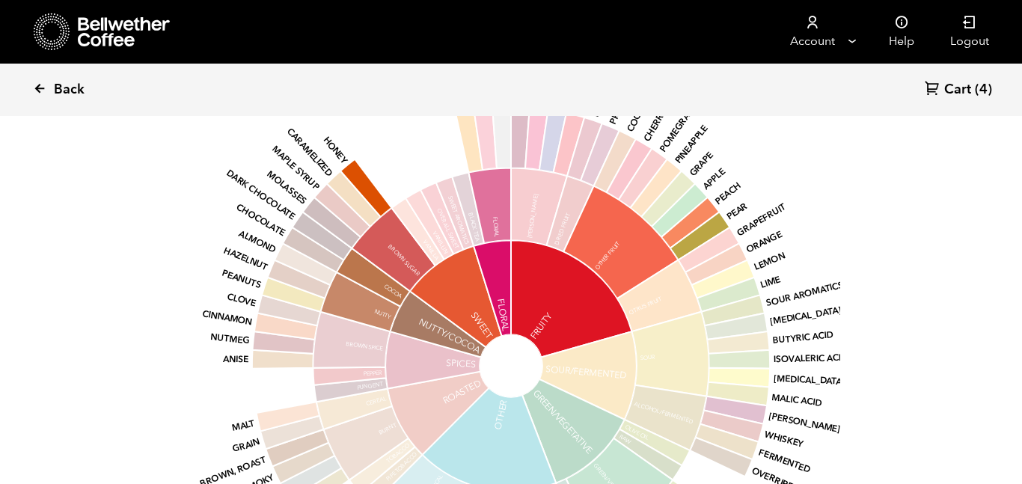
click at [43, 89] on icon at bounding box center [39, 88] width 13 height 13
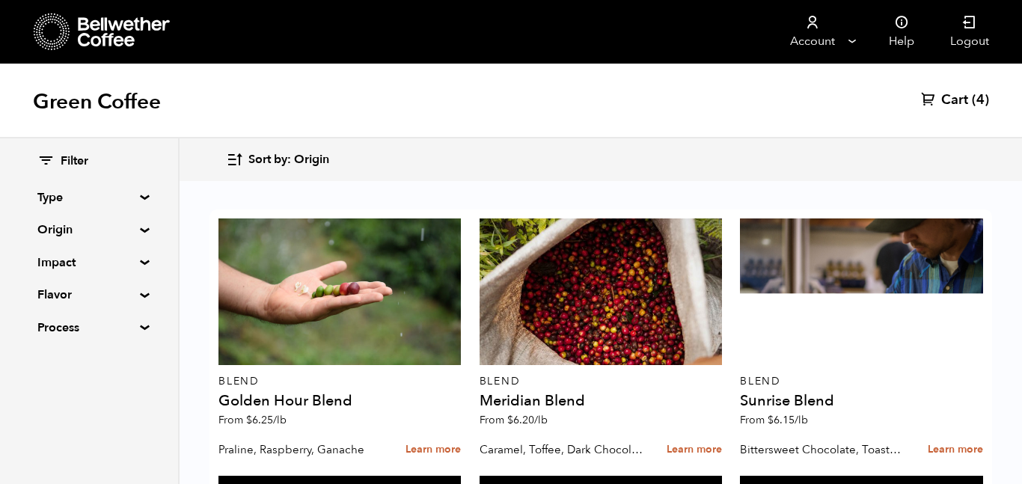
scroll to position [979, 0]
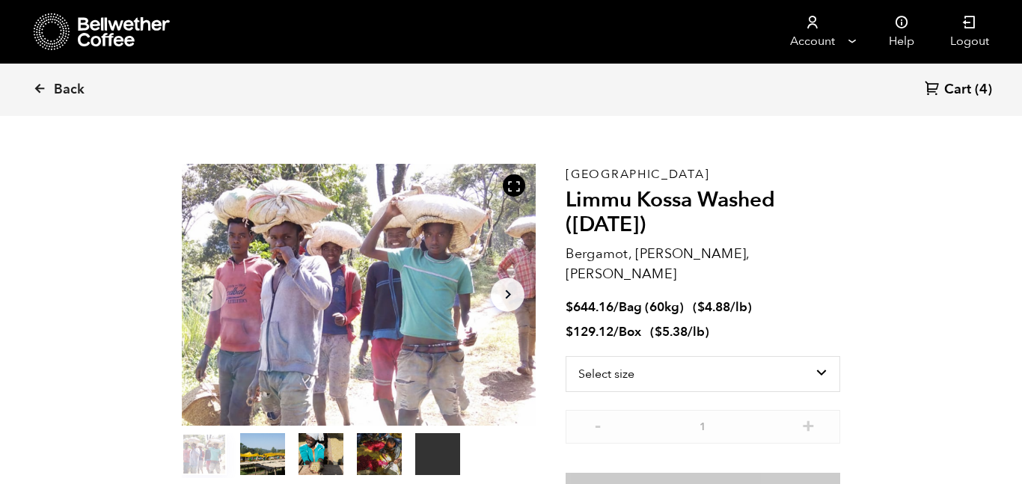
scroll to position [26, 0]
click at [695, 365] on select "Select size Bag (60kg) (132 lbs) Box (24 lbs)" at bounding box center [703, 374] width 275 height 36
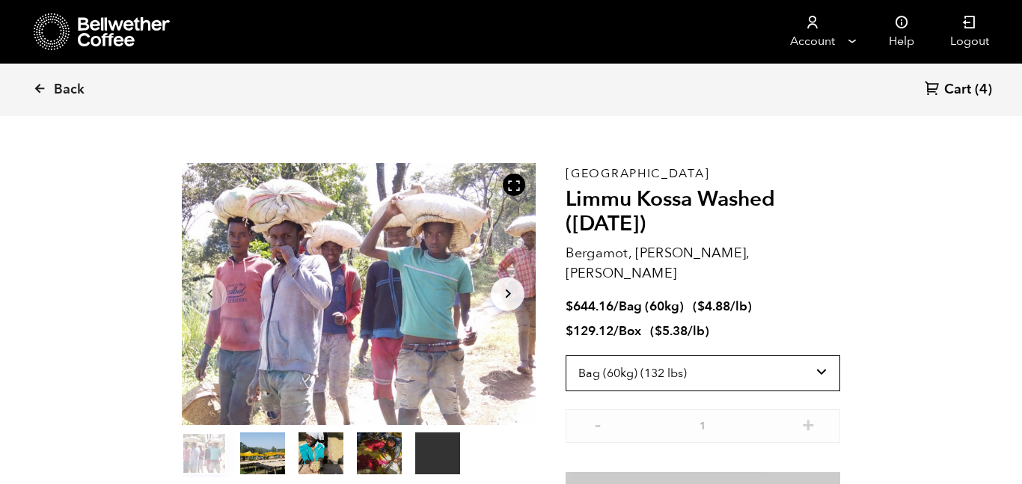
click at [566, 356] on select "Select size Bag (60kg) (132 lbs) Box (24 lbs)" at bounding box center [703, 374] width 275 height 36
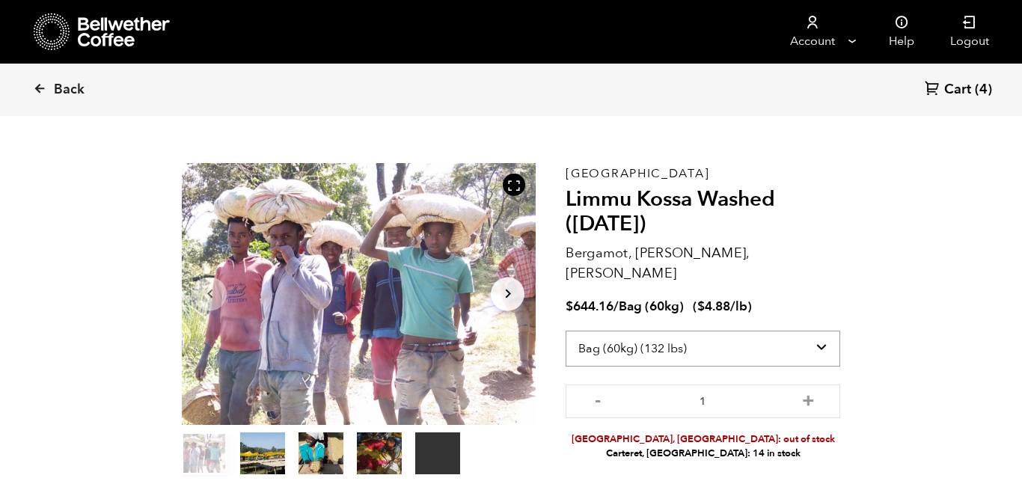
click at [680, 331] on select "Select size Bag (60kg) (132 lbs) Box (24 lbs)" at bounding box center [703, 349] width 275 height 36
select select "box"
click at [566, 331] on select "Select size Bag (60kg) (132 lbs) Box (24 lbs)" at bounding box center [703, 349] width 275 height 36
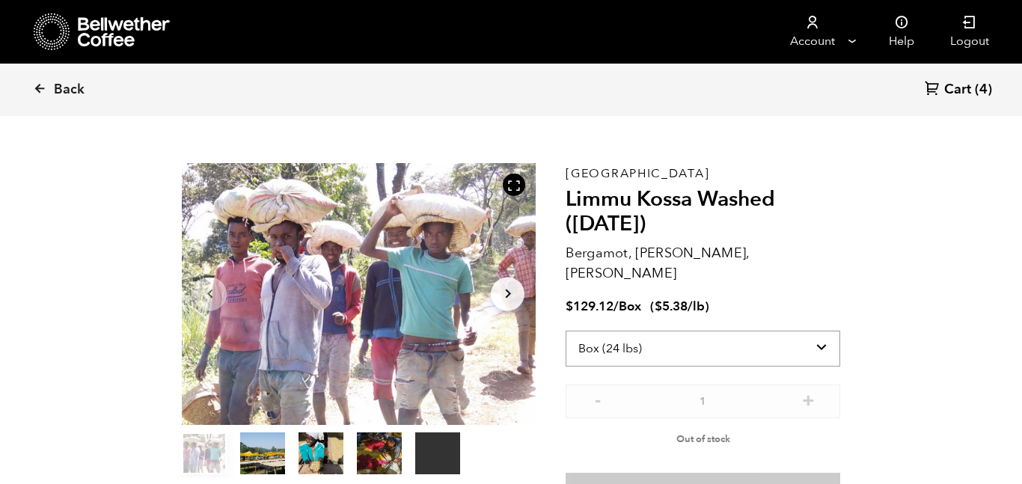
click at [679, 331] on select "Select size Bag (60kg) (132 lbs) Box (24 lbs)" at bounding box center [703, 349] width 275 height 36
click at [59, 97] on span "Back" at bounding box center [69, 90] width 31 height 18
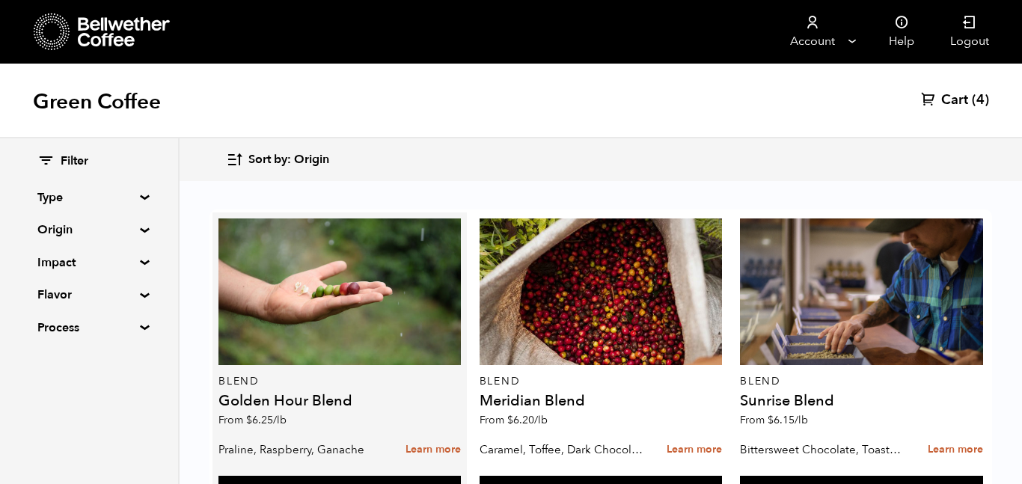
scroll to position [308, 0]
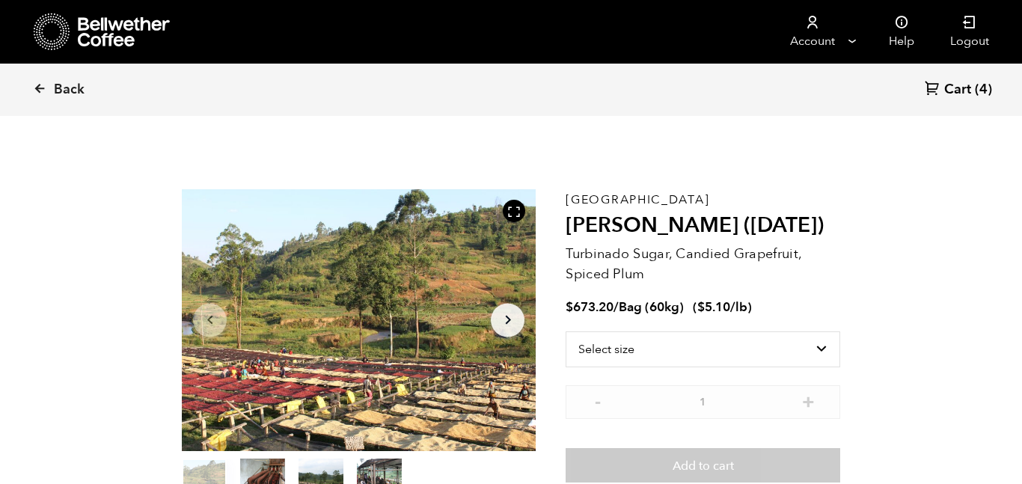
scroll to position [77, 0]
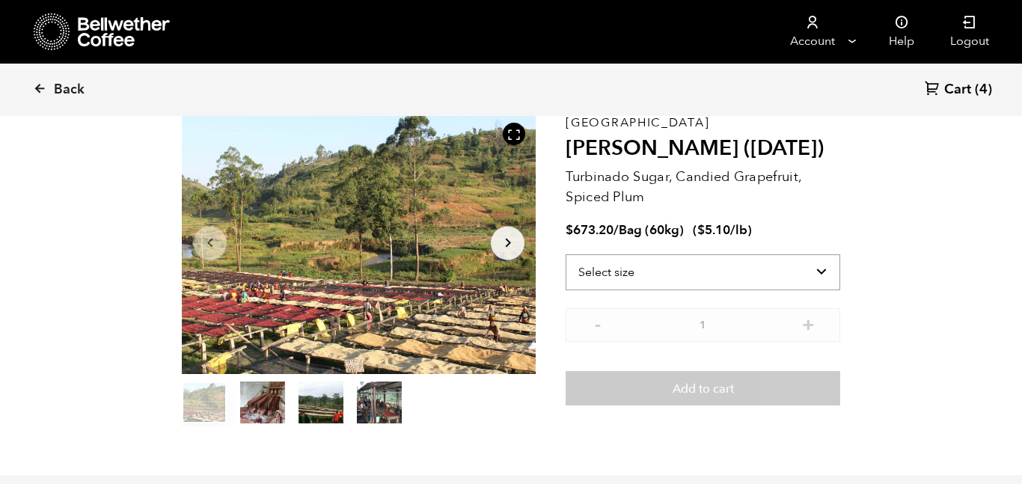
click at [666, 283] on select "Select size Bag (60kg) (132 lbs)" at bounding box center [703, 272] width 275 height 36
select select "bag-3"
click at [566, 254] on select "Select size Bag (60kg) (132 lbs)" at bounding box center [703, 272] width 275 height 36
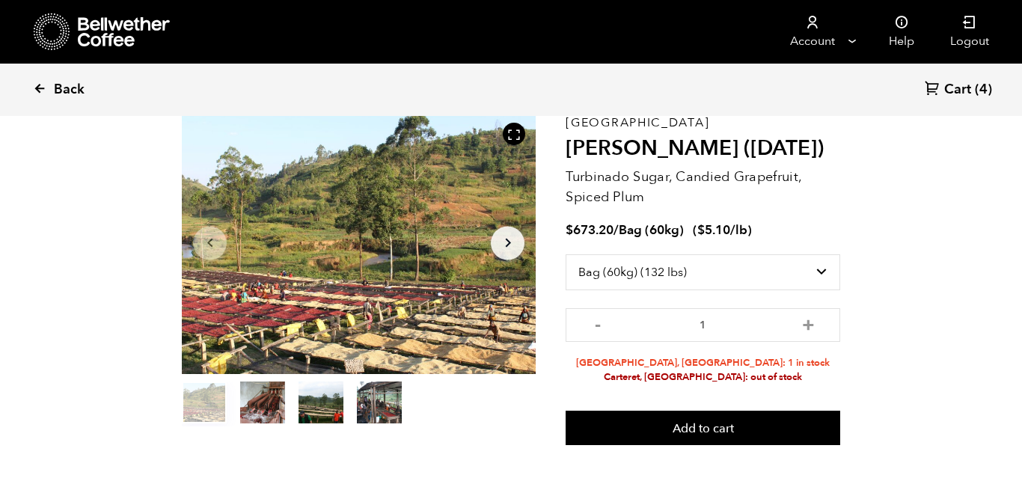
click at [64, 83] on span "Back" at bounding box center [69, 90] width 31 height 18
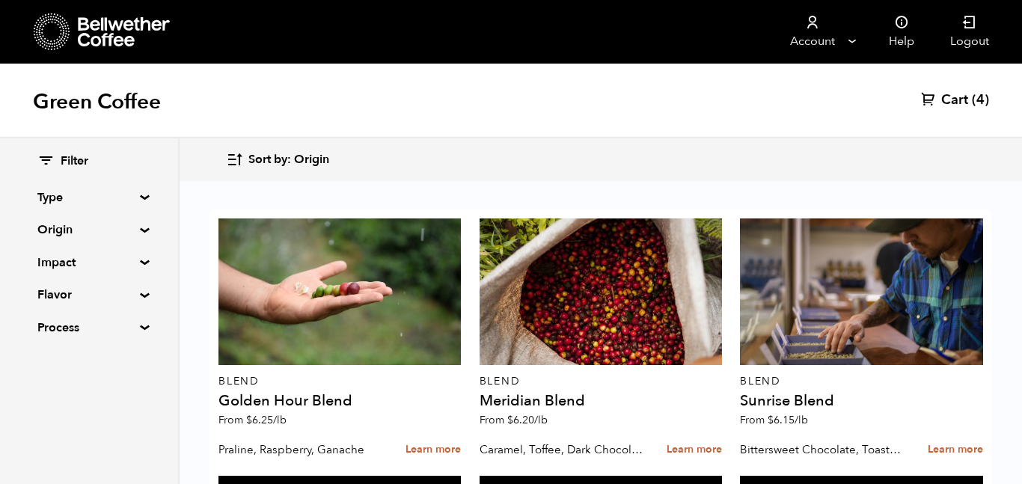
scroll to position [739, 0]
click at [978, 94] on span "(4)" at bounding box center [980, 100] width 17 height 18
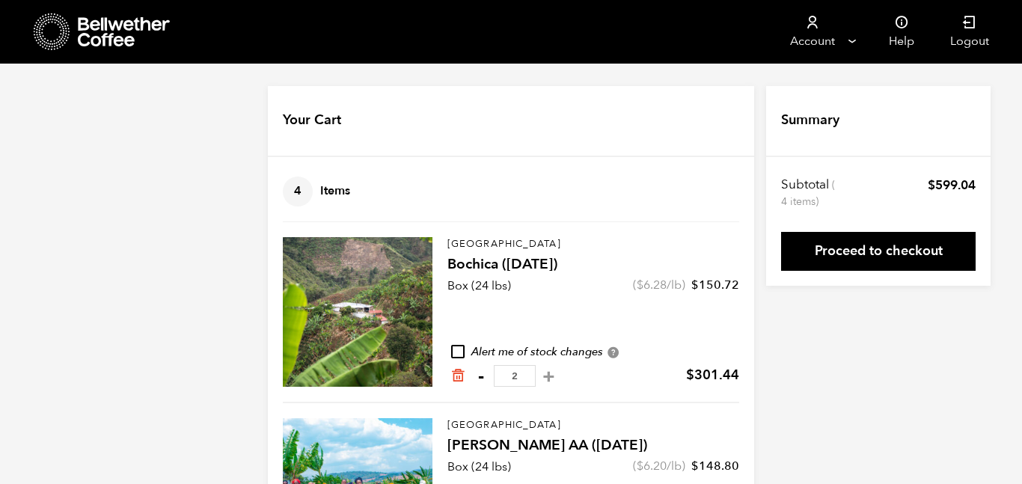
click at [480, 375] on button "-" at bounding box center [481, 376] width 19 height 15
type input "1"
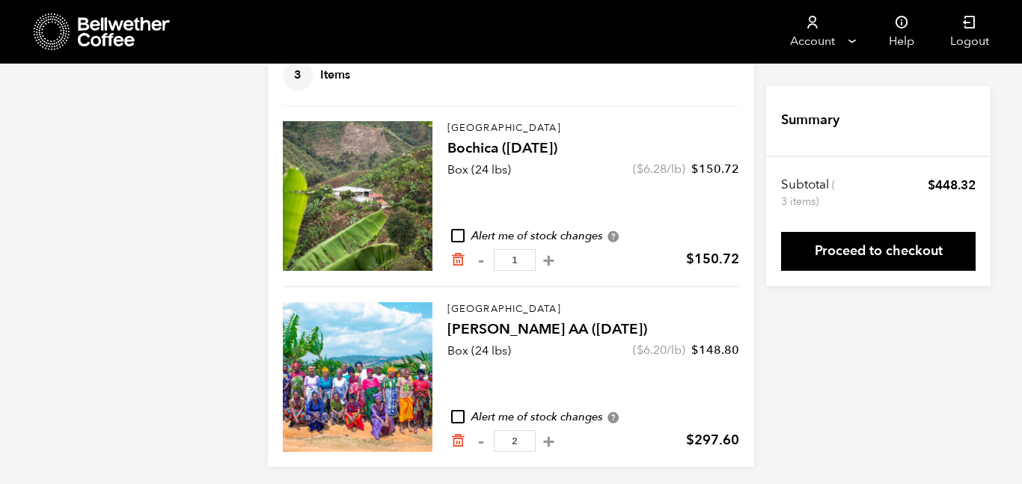
scroll to position [122, 0]
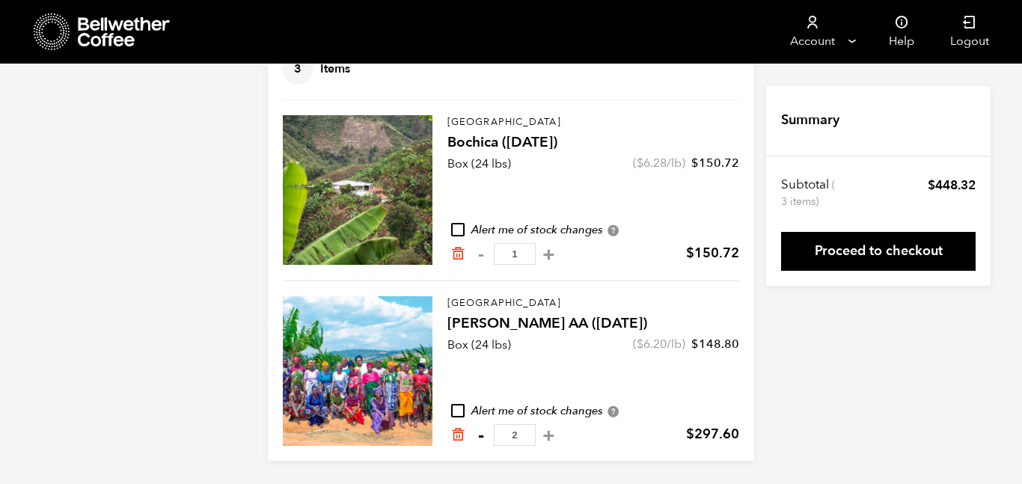
click at [484, 436] on button "-" at bounding box center [481, 435] width 19 height 15
type input "1"
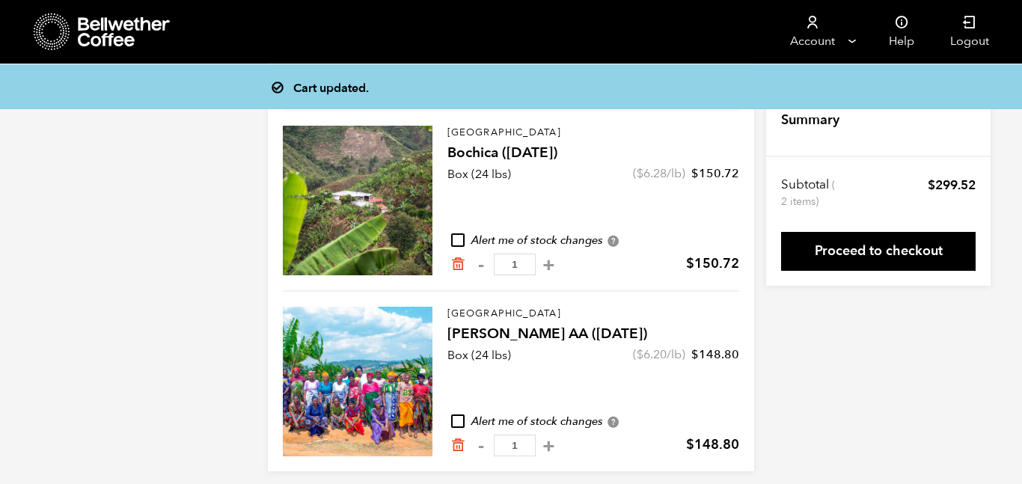
scroll to position [0, 0]
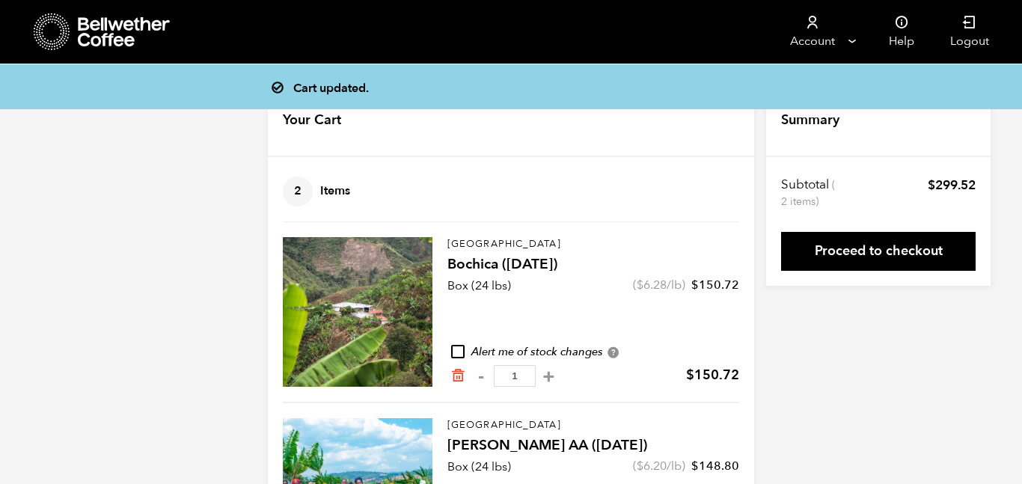
click at [123, 48] on div at bounding box center [103, 32] width 138 height 38
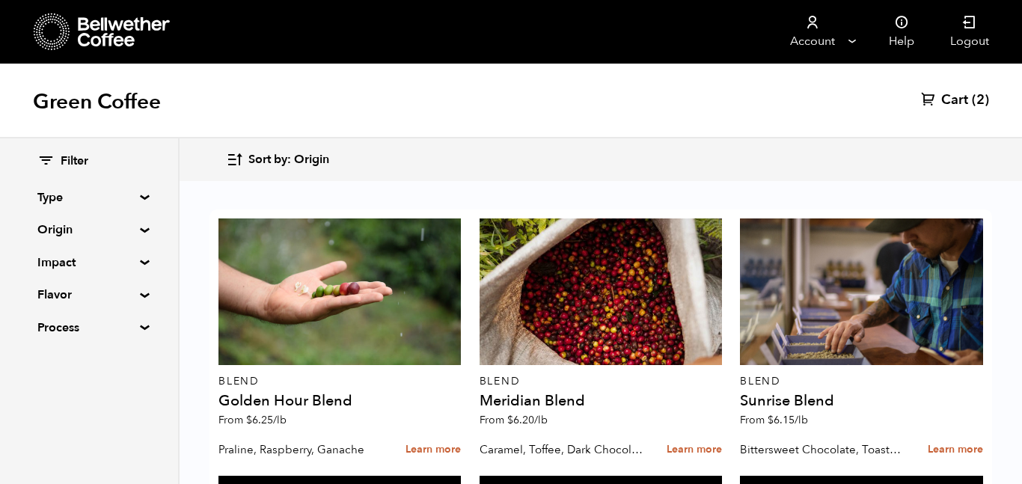
scroll to position [1622, 0]
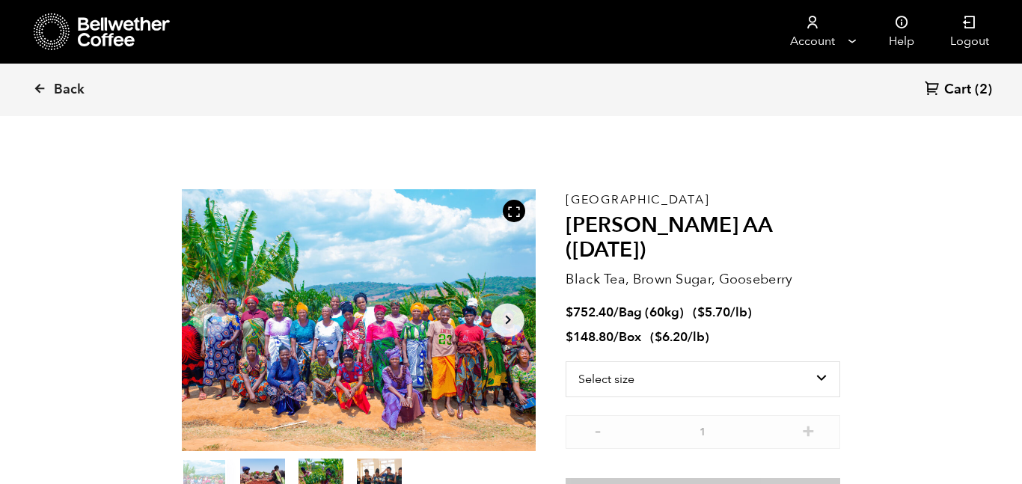
scroll to position [651, 641]
click at [721, 362] on select "Select size Bag (60kg) (132 lbs) Box (24 lbs)" at bounding box center [703, 380] width 275 height 36
click at [861, 370] on section "Item 1 of 4 Arrow Left Arrow Right item 0 item 1 item 2 item 3 Item 1 of 4 Tanz…" at bounding box center [511, 351] width 734 height 421
